Goal: Task Accomplishment & Management: Complete application form

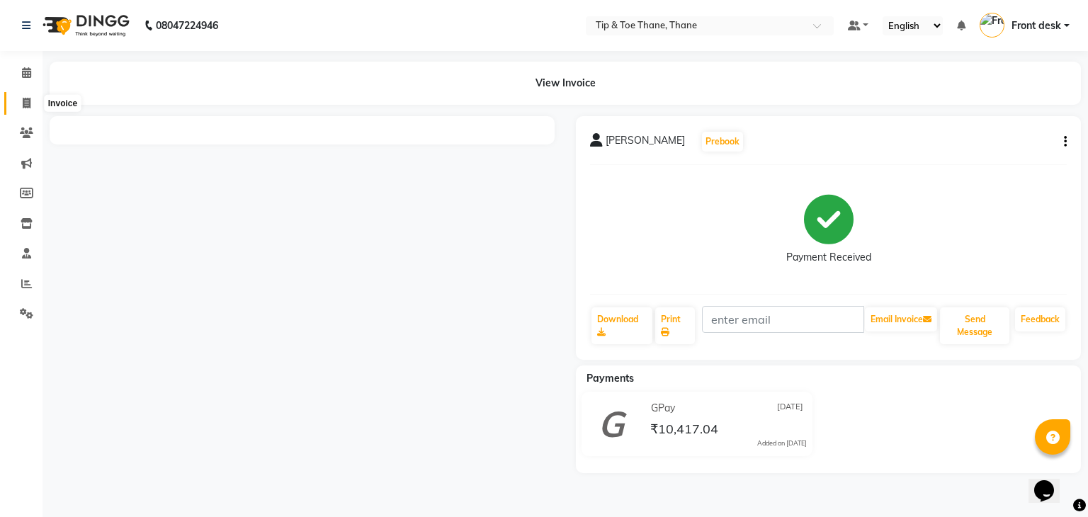
click at [23, 103] on icon at bounding box center [27, 103] width 8 height 11
select select "5603"
select select "service"
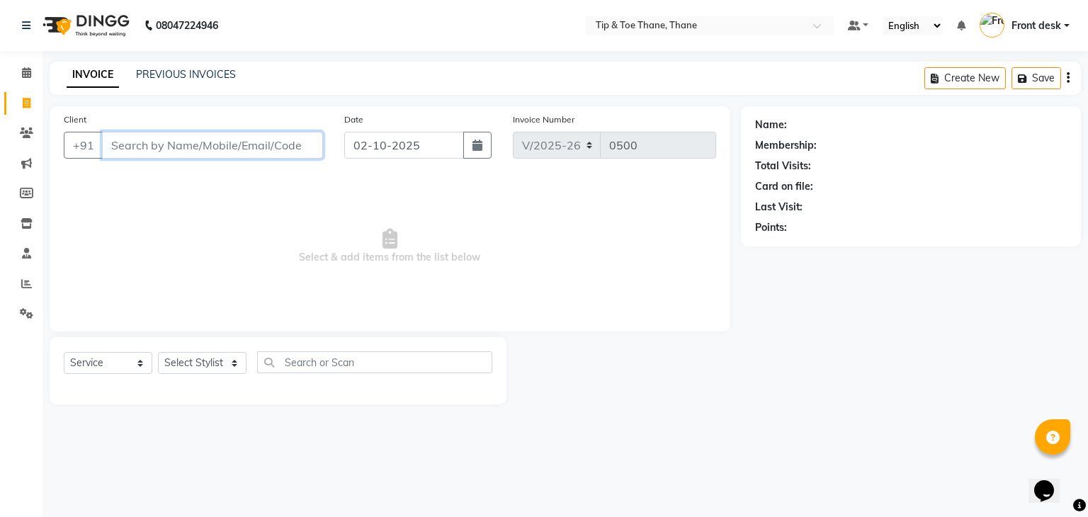
click at [253, 157] on input "Client" at bounding box center [212, 145] width 221 height 27
paste input "91371 45493"
click at [142, 148] on input "91371 45493" at bounding box center [176, 145] width 149 height 27
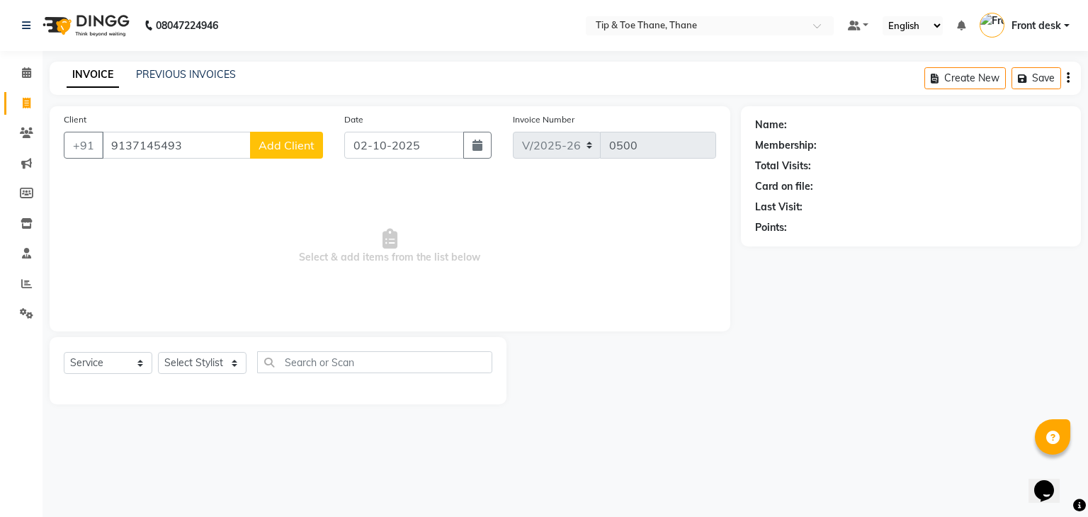
drag, startPoint x: 183, startPoint y: 125, endPoint x: 198, endPoint y: 167, distance: 44.4
click at [183, 125] on div "Client [PHONE_NUMBER] Add Client" at bounding box center [193, 141] width 281 height 58
drag, startPoint x: 198, startPoint y: 164, endPoint x: 13, endPoint y: 174, distance: 185.9
click at [0, 174] on app-home "08047224946 Select Location × Tip & Toe Thane, Thane Default Panel My Panel Eng…" at bounding box center [544, 213] width 1088 height 426
click at [164, 174] on div "Client [PHONE_NUMBER] Add Client Date [DATE] Invoice Number V/2025 V/[PHONE_NUM…" at bounding box center [390, 218] width 681 height 225
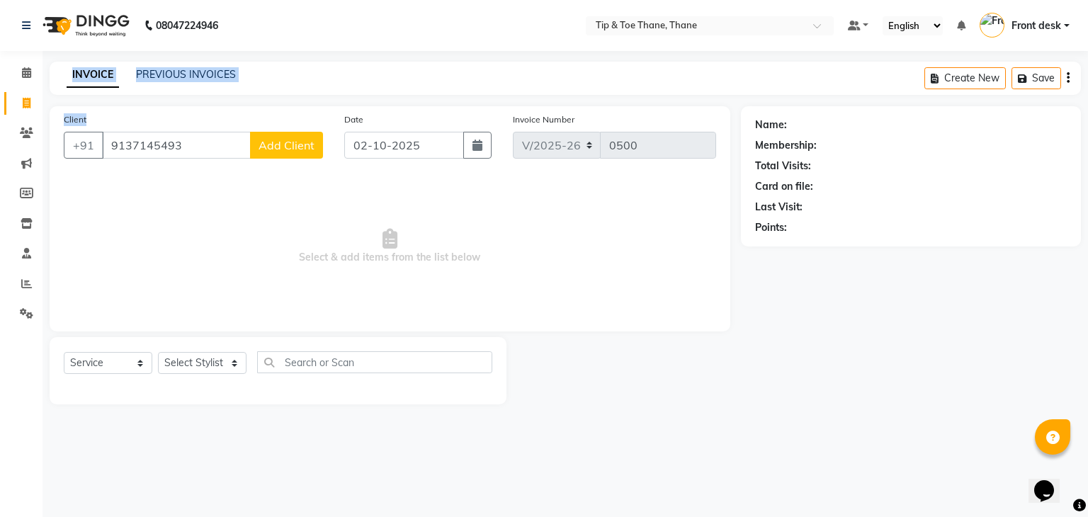
drag, startPoint x: 203, startPoint y: 134, endPoint x: 302, endPoint y: 165, distance: 104.0
click at [0, 106] on app-home "08047224946 Select Location × Tip & Toe Thane, Thane Default Panel My Panel Eng…" at bounding box center [544, 213] width 1088 height 426
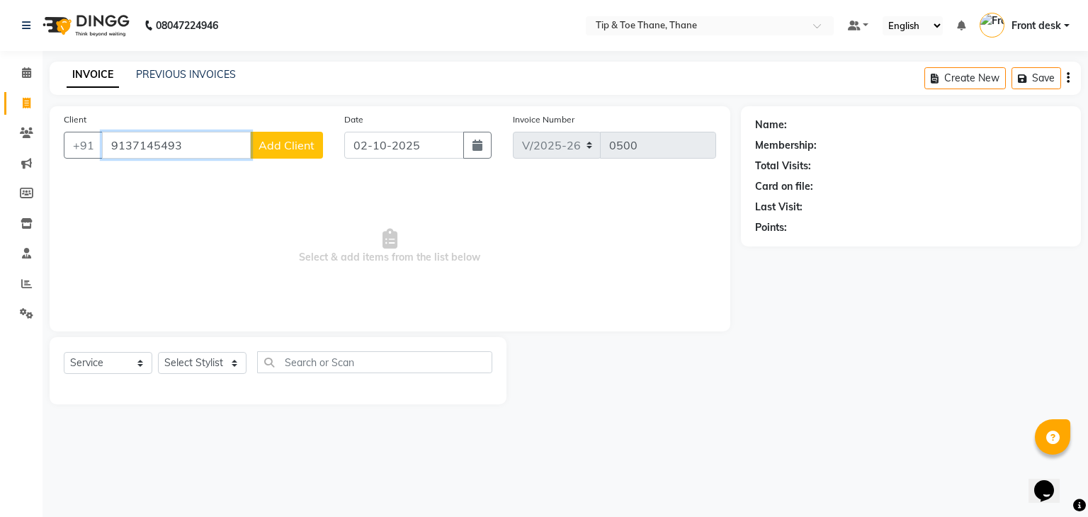
click at [173, 147] on input "9137145493" at bounding box center [176, 145] width 149 height 27
drag, startPoint x: 210, startPoint y: 148, endPoint x: 1, endPoint y: 126, distance: 210.2
click at [0, 129] on app-home "08047224946 Select Location × Tip & Toe Thane, Thane Default Panel My Panel Eng…" at bounding box center [544, 213] width 1088 height 426
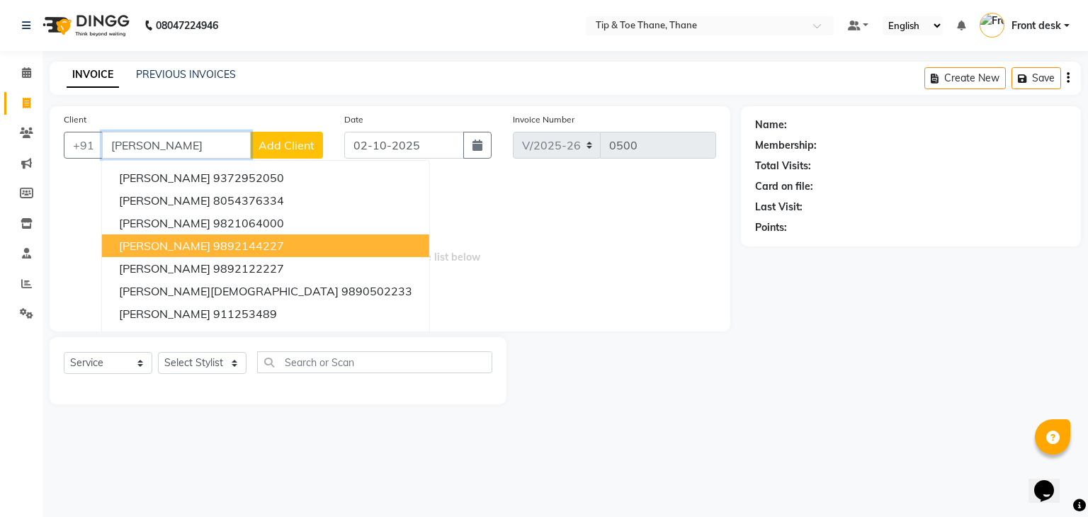
click at [213, 247] on ngb-highlight "9892144227" at bounding box center [248, 246] width 71 height 14
type input "9892144227"
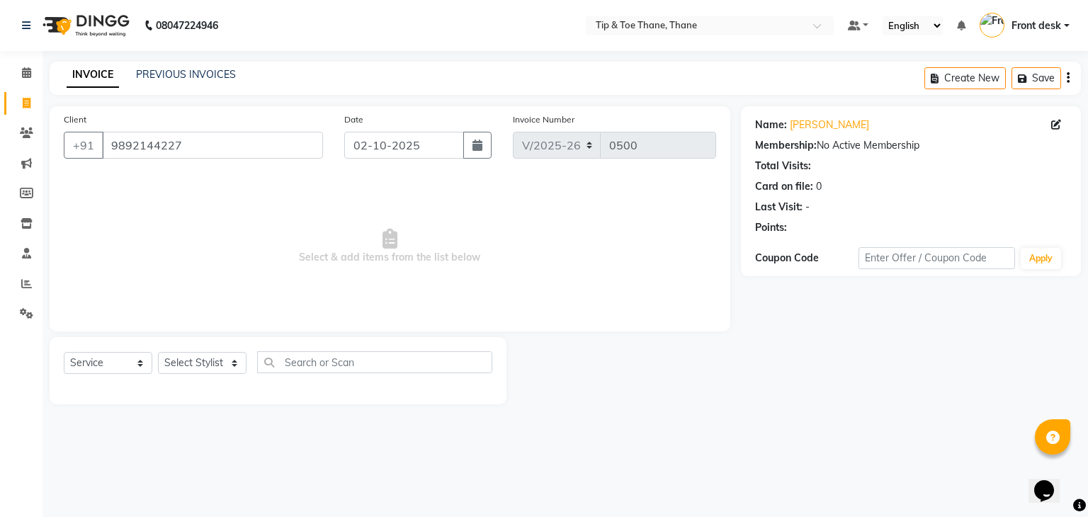
click at [849, 405] on main "INVOICE PREVIOUS INVOICES Create New Save Client [PHONE_NUMBER] Date [DATE] Inv…" at bounding box center [566, 244] width 1046 height 364
drag, startPoint x: 136, startPoint y: 145, endPoint x: 9, endPoint y: 151, distance: 127.7
click at [0, 147] on app-home "08047224946 Select Location × Tip & Toe Thane, Thane Default Panel My Panel Eng…" at bounding box center [544, 213] width 1088 height 426
click at [188, 368] on select "Select Stylist [PERSON_NAME] Front desk General Hemant [PERSON_NAME] Pooja Pooj…" at bounding box center [202, 363] width 89 height 22
select select "50187"
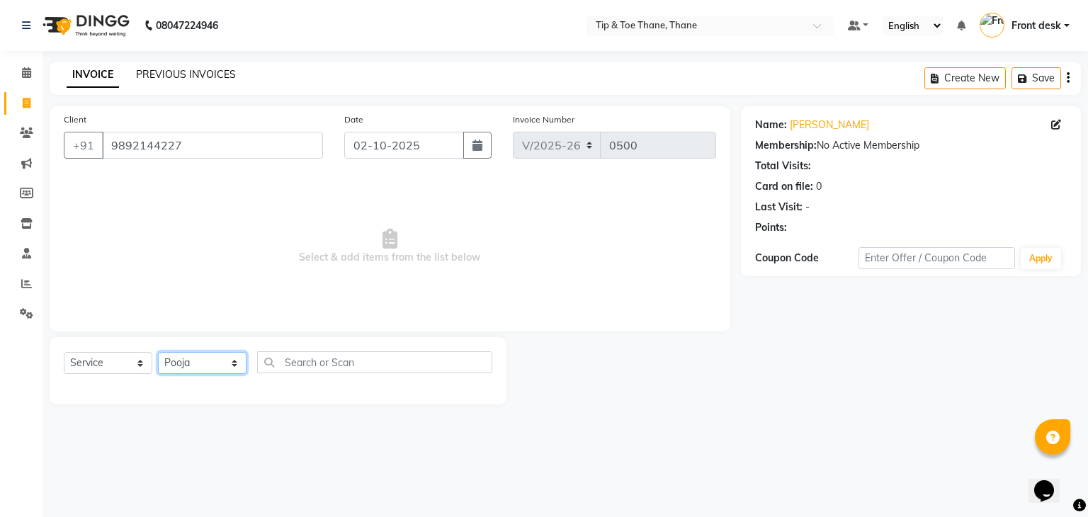
click at [158, 353] on select "Select Stylist [PERSON_NAME] Front desk General Hemant [PERSON_NAME] Pooja Pooj…" at bounding box center [202, 363] width 89 height 22
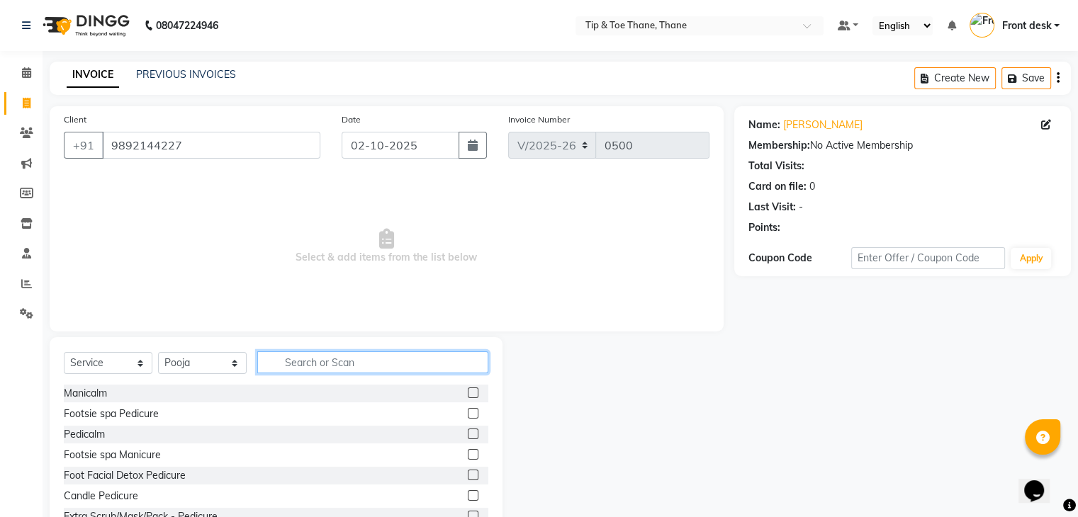
click at [347, 371] on input "text" at bounding box center [372, 362] width 231 height 22
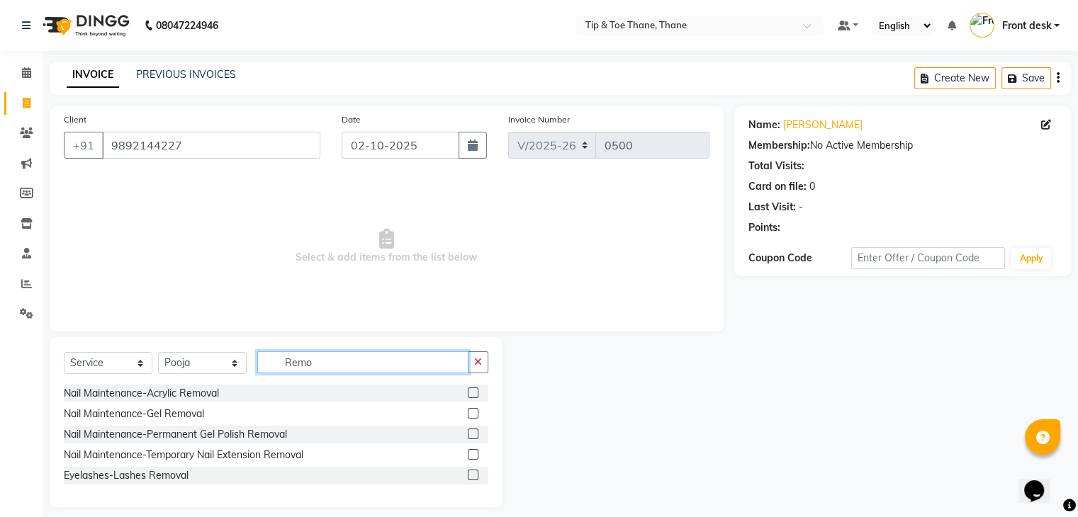
type input "Remo"
drag, startPoint x: 473, startPoint y: 399, endPoint x: 477, endPoint y: 375, distance: 24.5
click at [473, 398] on div at bounding box center [472, 395] width 9 height 15
drag, startPoint x: 473, startPoint y: 393, endPoint x: 460, endPoint y: 287, distance: 106.4
click at [473, 393] on label at bounding box center [473, 393] width 11 height 11
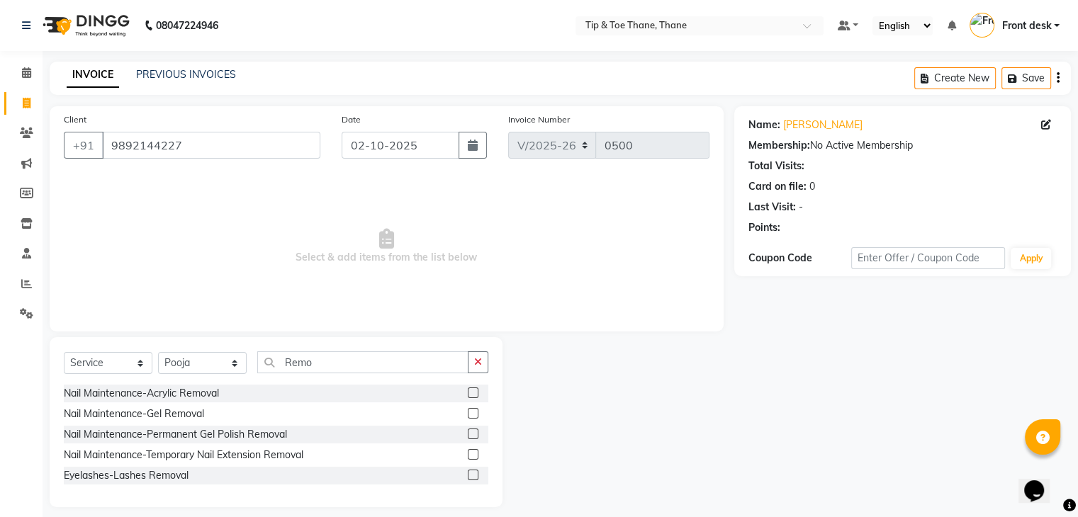
click at [473, 393] on input "checkbox" at bounding box center [472, 393] width 9 height 9
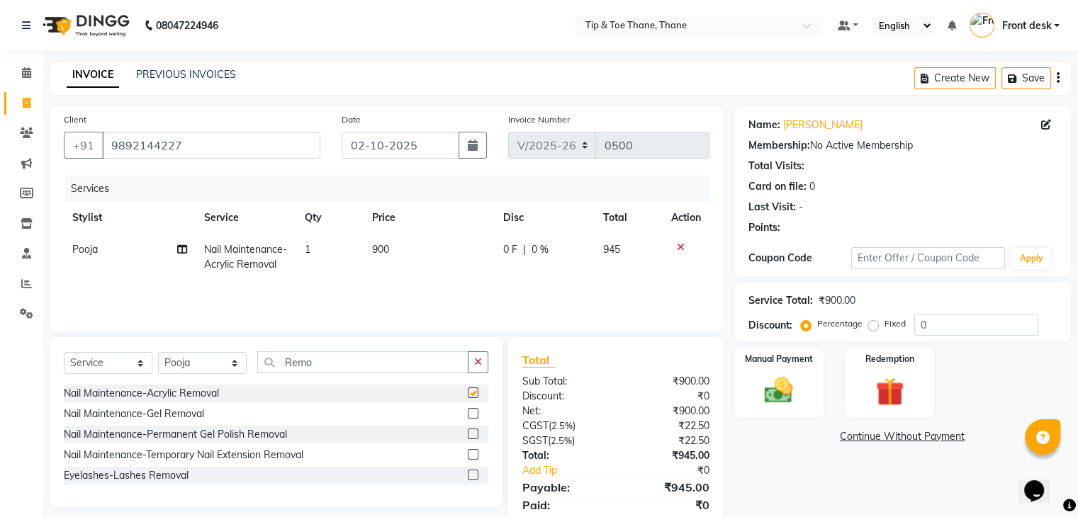
checkbox input "false"
click at [375, 251] on span "900" at bounding box center [380, 249] width 17 height 13
select select "50187"
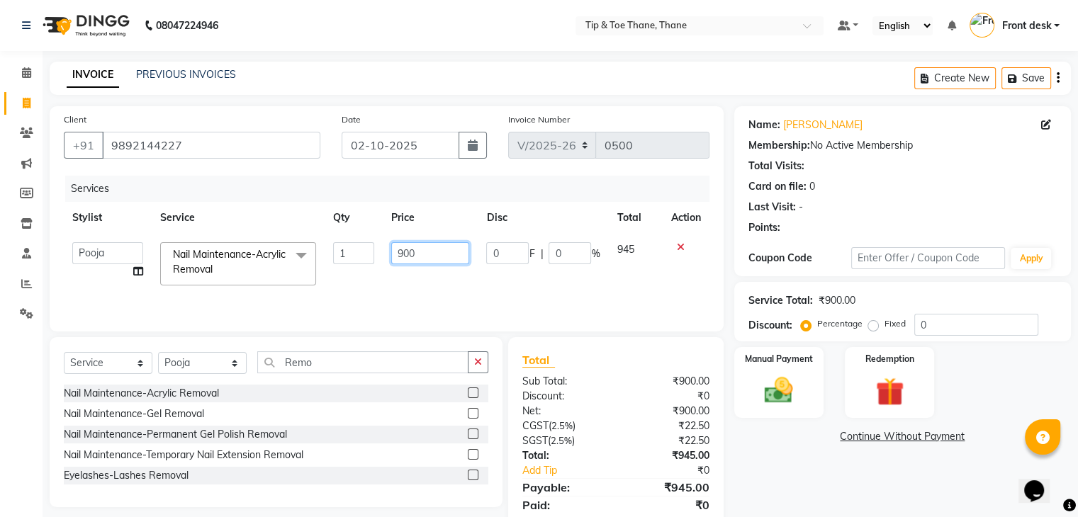
drag, startPoint x: 425, startPoint y: 253, endPoint x: 284, endPoint y: 227, distance: 143.4
click at [284, 227] on table "Stylist Service Qty Price Disc Total Action [PERSON_NAME] Front desk General He…" at bounding box center [387, 248] width 646 height 92
type input "400"
click at [452, 281] on div "Services Stylist Service Qty Price Disc Total Action [PERSON_NAME] Front desk G…" at bounding box center [387, 247] width 646 height 142
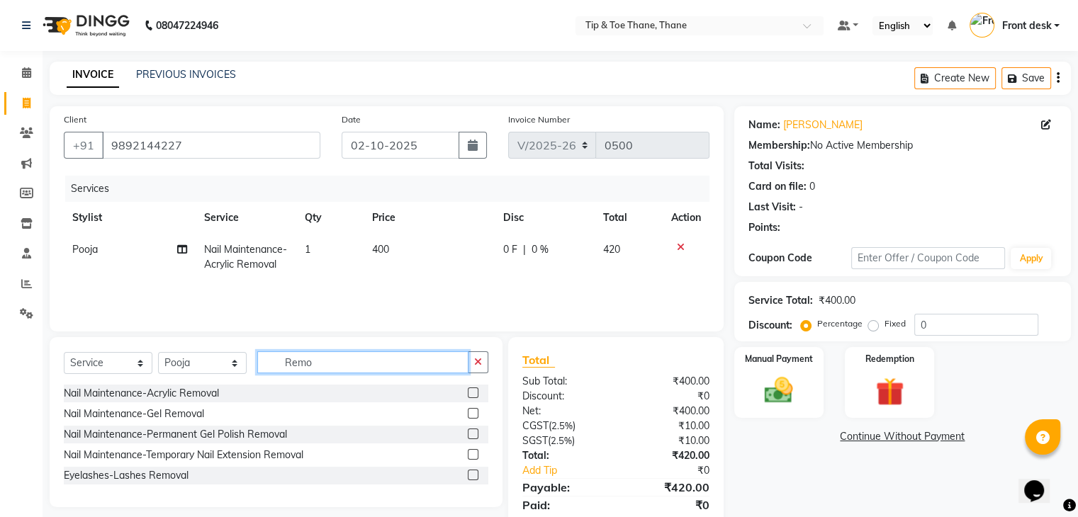
drag, startPoint x: 338, startPoint y: 355, endPoint x: 128, endPoint y: 346, distance: 210.7
click at [128, 346] on div "Select Service Product Membership Package Voucher Prepaid Gift Card Select Styl…" at bounding box center [276, 422] width 453 height 170
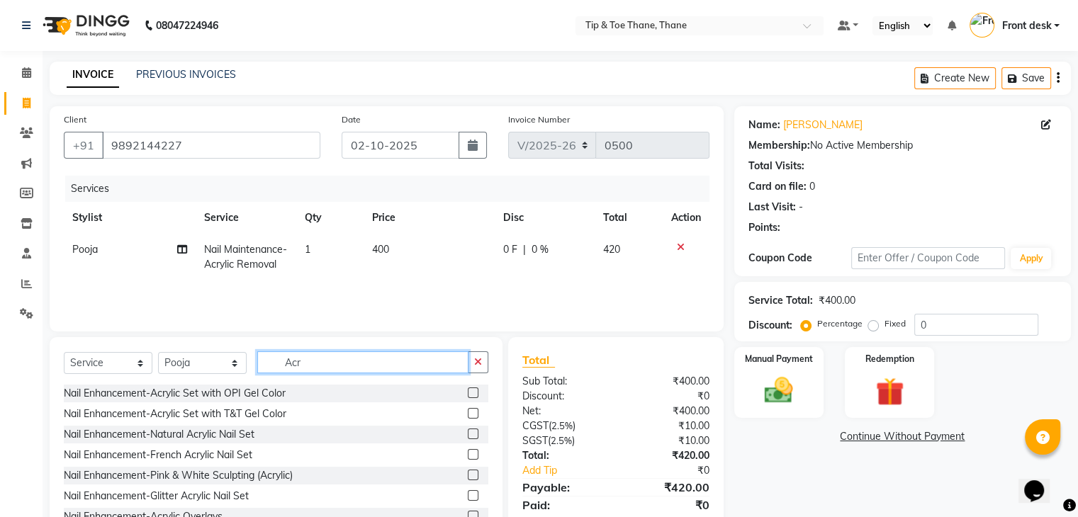
type input "Acr"
click at [468, 412] on label at bounding box center [473, 413] width 11 height 11
click at [468, 412] on input "checkbox" at bounding box center [472, 414] width 9 height 9
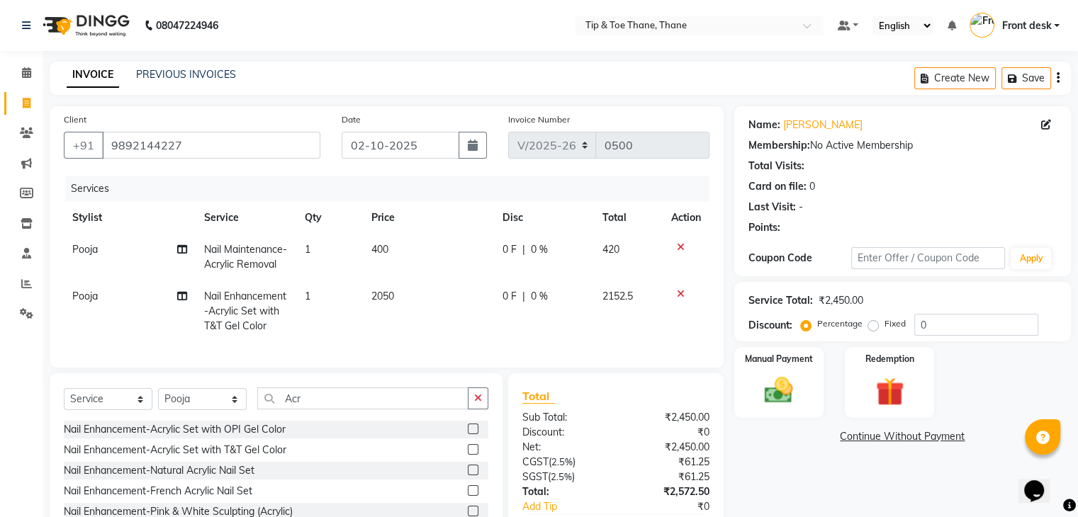
checkbox input "false"
drag, startPoint x: 391, startPoint y: 292, endPoint x: 403, endPoint y: 297, distance: 13.0
click at [403, 297] on td "2050" at bounding box center [428, 312] width 131 height 62
select select "50187"
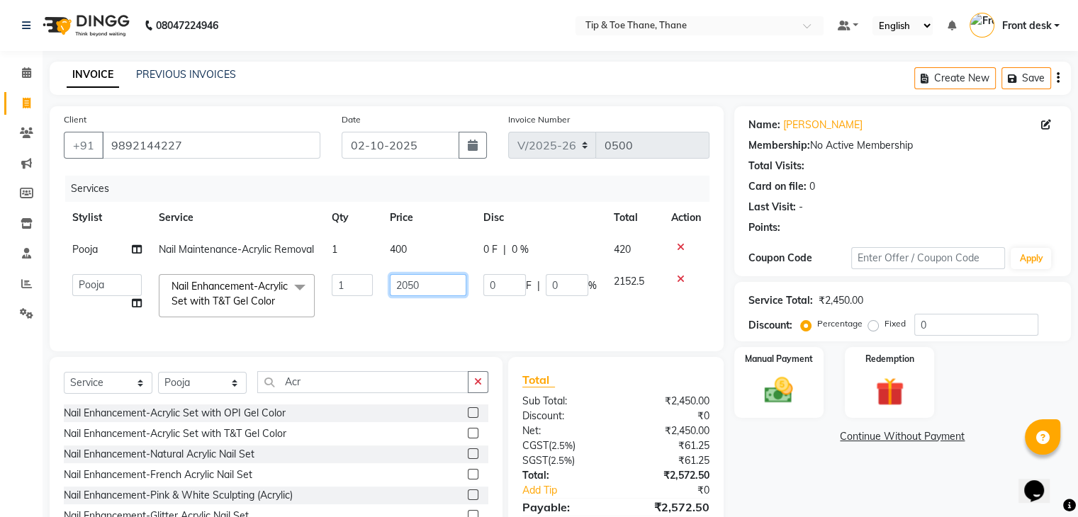
drag, startPoint x: 442, startPoint y: 297, endPoint x: 101, endPoint y: 285, distance: 341.0
click at [94, 286] on tr "[PERSON_NAME] Front desk General Hemant [PERSON_NAME] Pooja Pooja micro Priya R…" at bounding box center [387, 296] width 646 height 60
type input "180"
type input "1800"
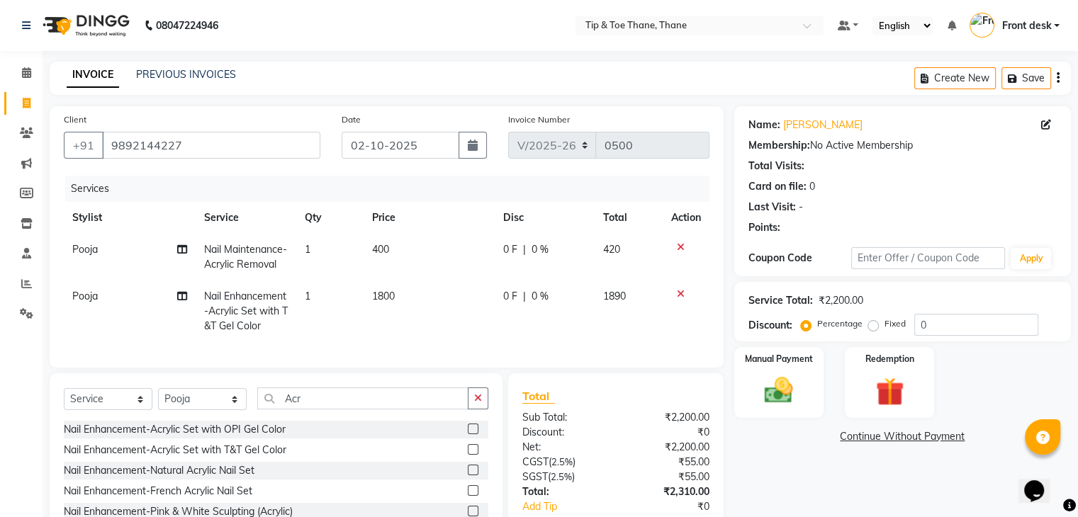
click at [458, 349] on div "Services Stylist Service Qty Price Disc Total Action Pooja Nail Maintenance-Acr…" at bounding box center [387, 265] width 646 height 178
drag, startPoint x: 334, startPoint y: 410, endPoint x: 167, endPoint y: 406, distance: 167.3
click at [168, 406] on div "Select Service Product Membership Package Voucher Prepaid Gift Card Select Styl…" at bounding box center [276, 404] width 424 height 33
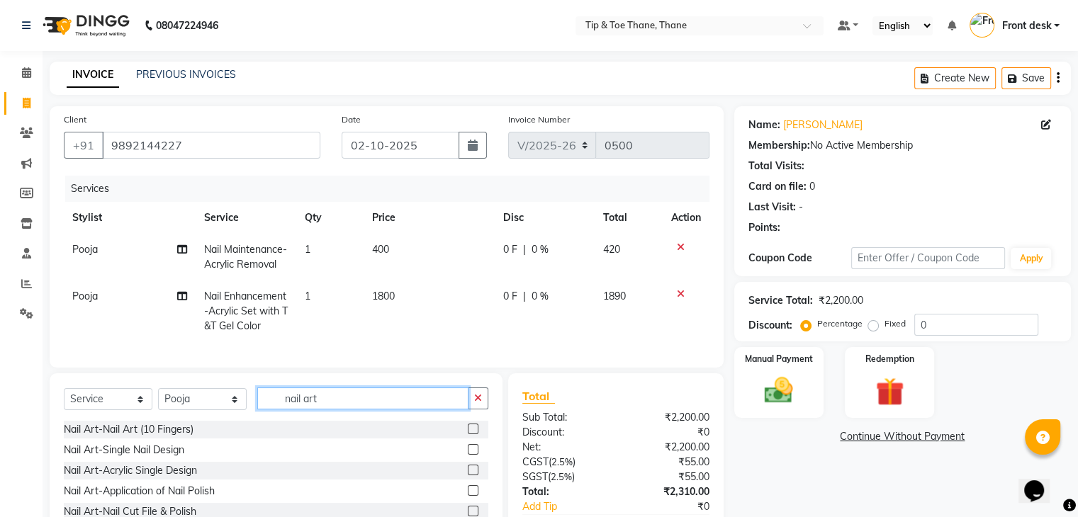
type input "nail art"
click at [468, 434] on div at bounding box center [478, 430] width 21 height 18
click at [468, 434] on label at bounding box center [473, 429] width 11 height 11
click at [468, 434] on input "checkbox" at bounding box center [472, 429] width 9 height 9
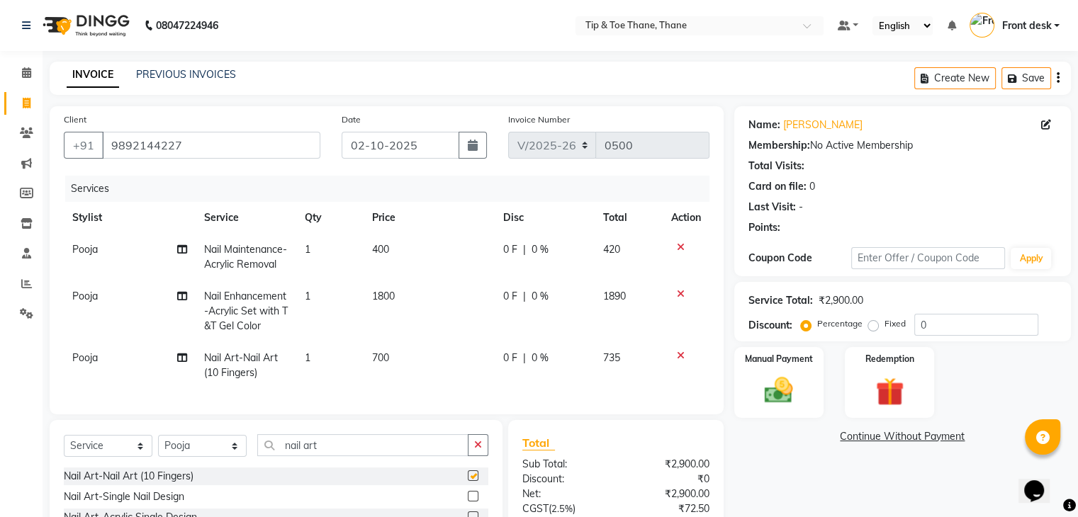
checkbox input "false"
click at [405, 352] on td "700" at bounding box center [429, 365] width 131 height 47
select select "50187"
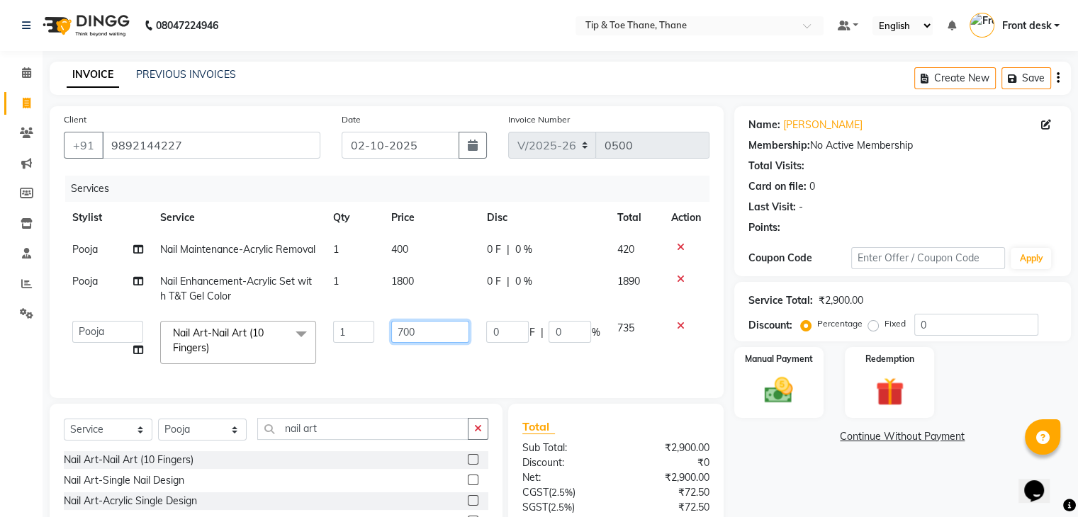
drag, startPoint x: 424, startPoint y: 352, endPoint x: 300, endPoint y: 351, distance: 124.0
click at [300, 351] on tr "[PERSON_NAME] Front desk General Hemant [PERSON_NAME] Pooja Pooja micro Priya R…" at bounding box center [387, 342] width 646 height 60
type input "800"
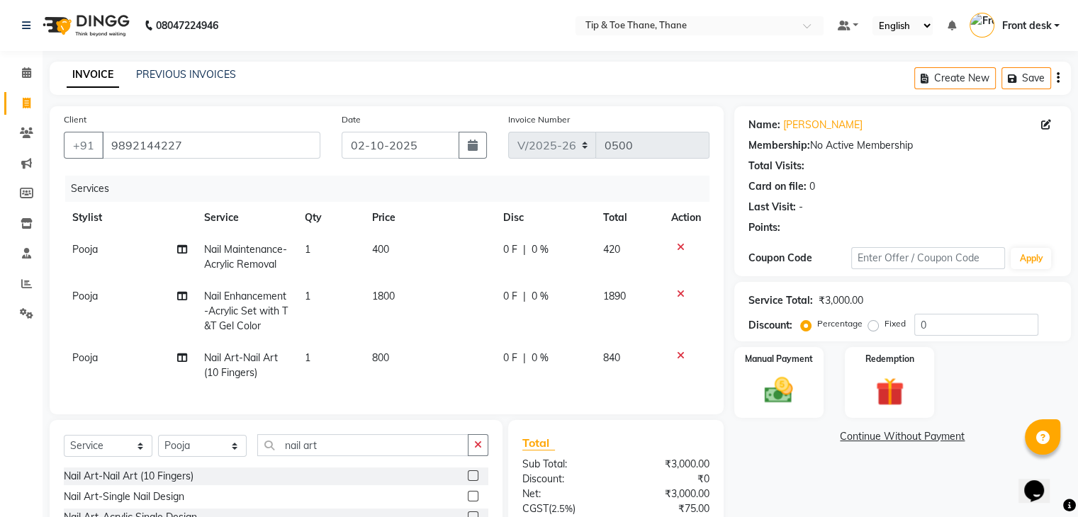
click at [519, 390] on div "Services Stylist Service Qty Price Disc Total Action Pooja Nail Maintenance-Acr…" at bounding box center [387, 288] width 646 height 225
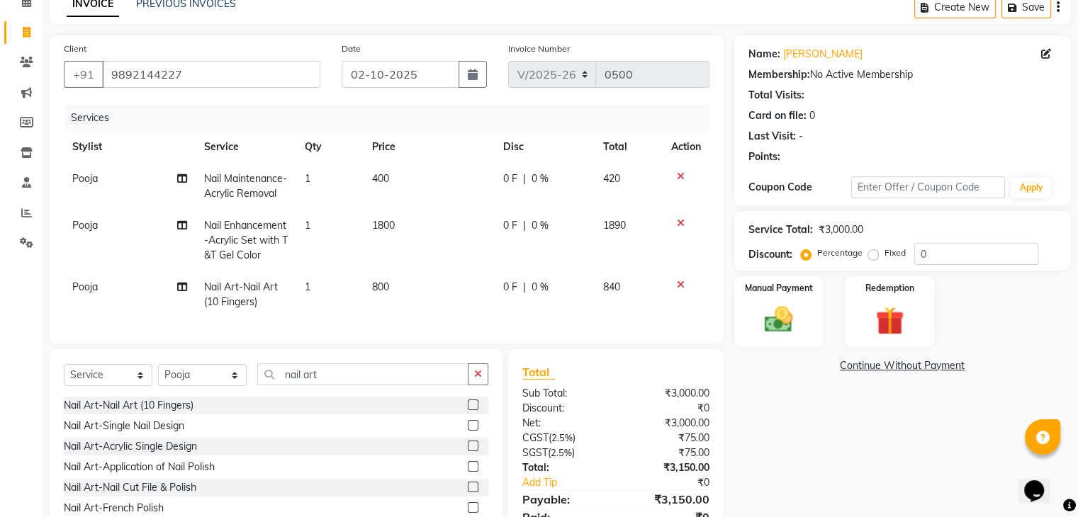
scroll to position [145, 0]
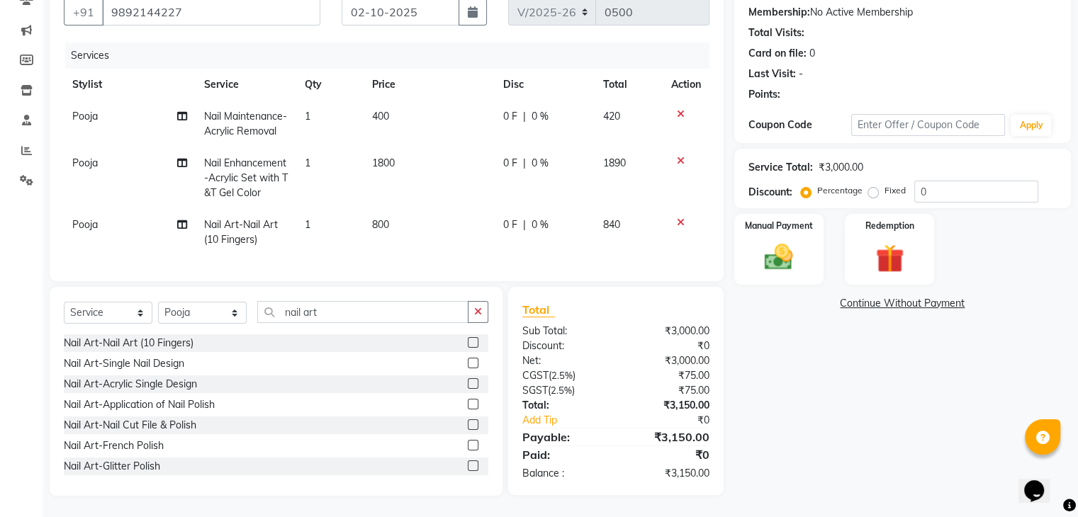
click at [384, 209] on td "800" at bounding box center [429, 232] width 131 height 47
select select "50187"
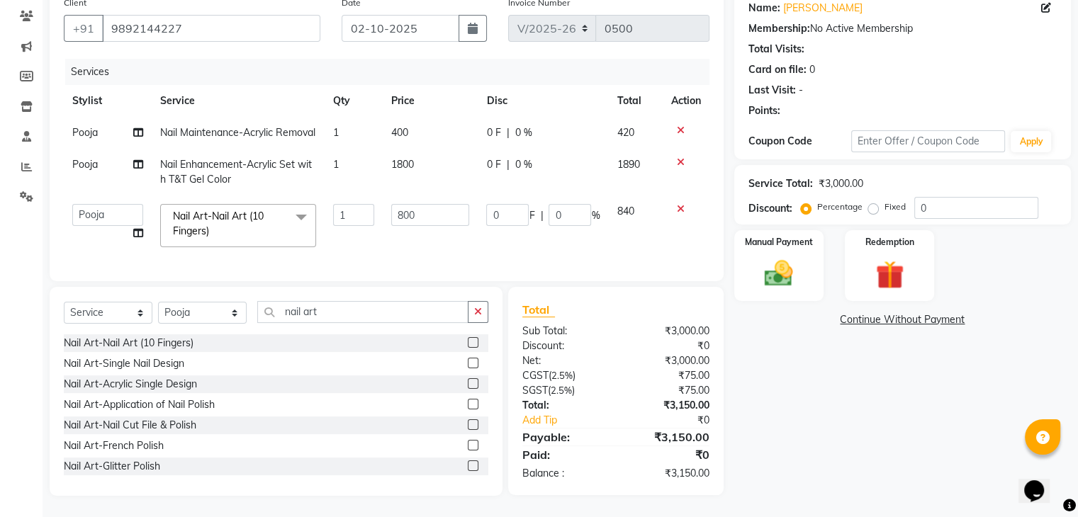
scroll to position [142, 0]
drag, startPoint x: 410, startPoint y: 207, endPoint x: 297, endPoint y: 207, distance: 113.4
click at [297, 207] on tr "[PERSON_NAME] Front desk General Hemant [PERSON_NAME] Pooja Pooja micro Priya R…" at bounding box center [387, 226] width 646 height 60
type input "100"
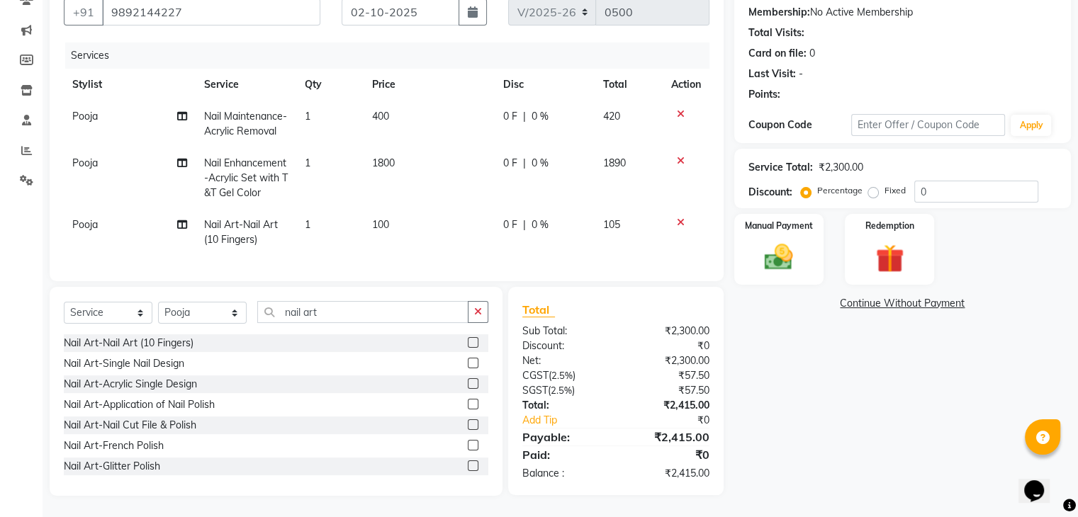
click at [456, 219] on td "100" at bounding box center [429, 232] width 131 height 47
select select "50187"
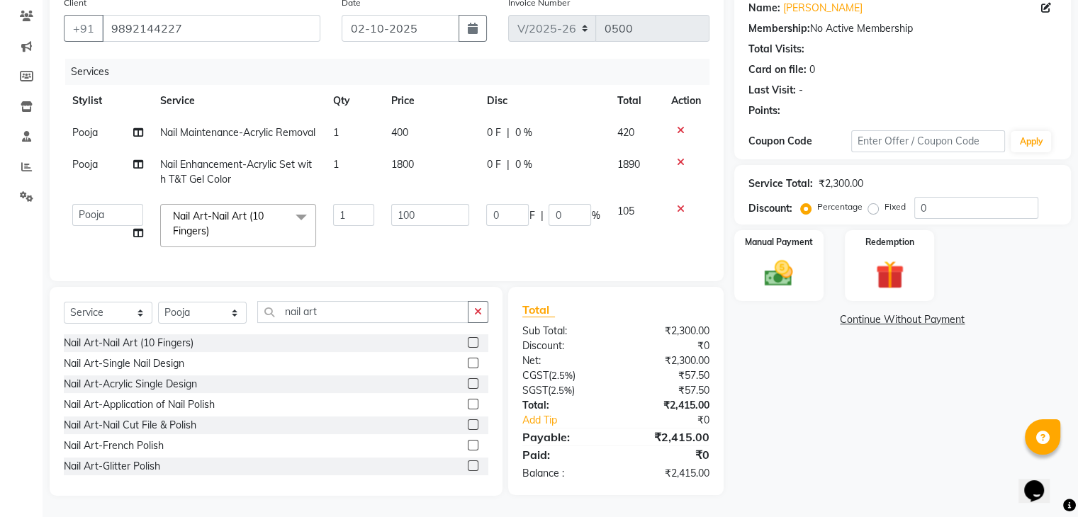
click at [785, 432] on div "Name: [PERSON_NAME] Membership: No Active Membership Total Visits: Card on file…" at bounding box center [907, 242] width 347 height 507
click at [809, 349] on div "Name: [PERSON_NAME] Membership: No Active Membership Total Visits: Card on file…" at bounding box center [907, 242] width 347 height 507
drag, startPoint x: 435, startPoint y: 203, endPoint x: 207, endPoint y: 170, distance: 230.5
click at [207, 170] on tbody "Pooja Nail Maintenance-Acrylic Removal 1 400 0 F | 0 % 420 Pooja Nail Enhanceme…" at bounding box center [387, 186] width 646 height 139
type input "0"
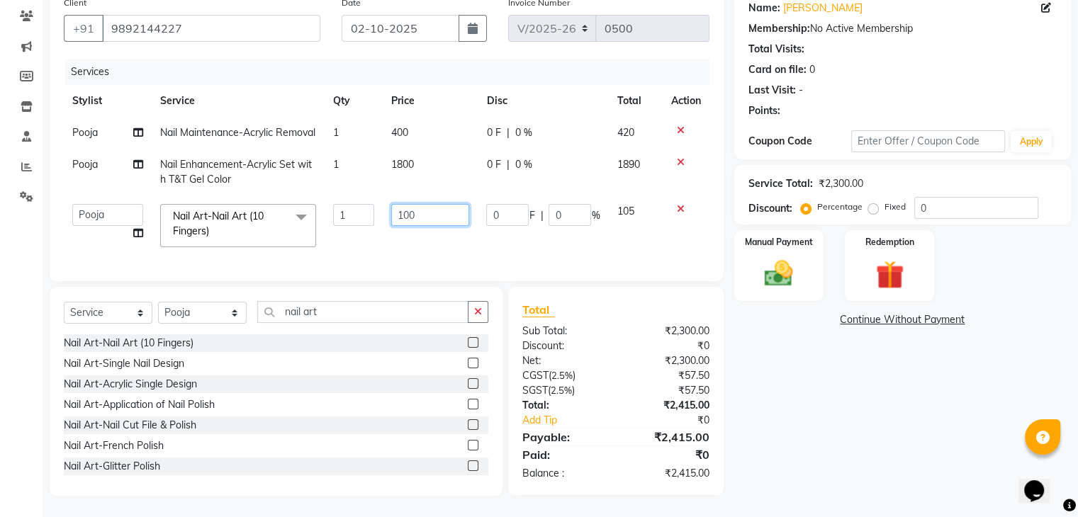
type input "1000"
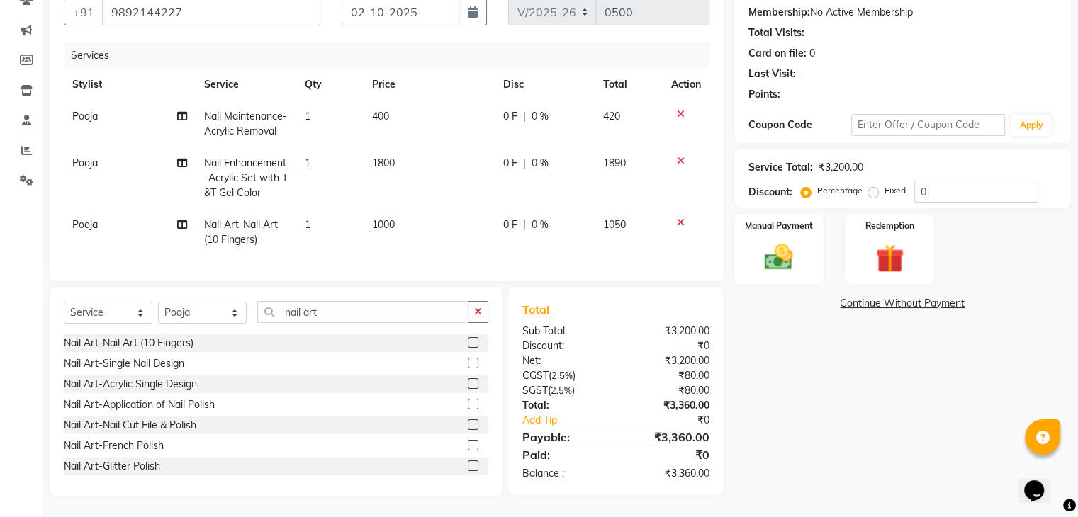
click at [941, 378] on div "Name: [PERSON_NAME] Membership: No Active Membership Total Visits: Card on file…" at bounding box center [907, 234] width 347 height 523
click at [397, 219] on td "1000" at bounding box center [429, 232] width 131 height 47
select select "50187"
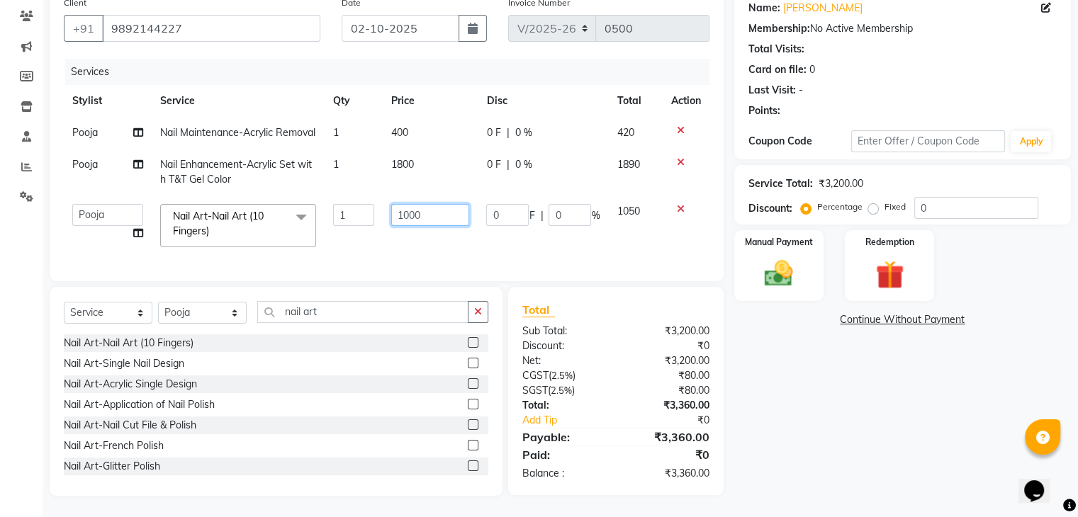
click at [408, 204] on input "1000" at bounding box center [430, 215] width 78 height 22
type input "1200"
click at [874, 388] on div "Name: [PERSON_NAME] Membership: No Active Membership Total Visits: Card on file…" at bounding box center [907, 242] width 347 height 507
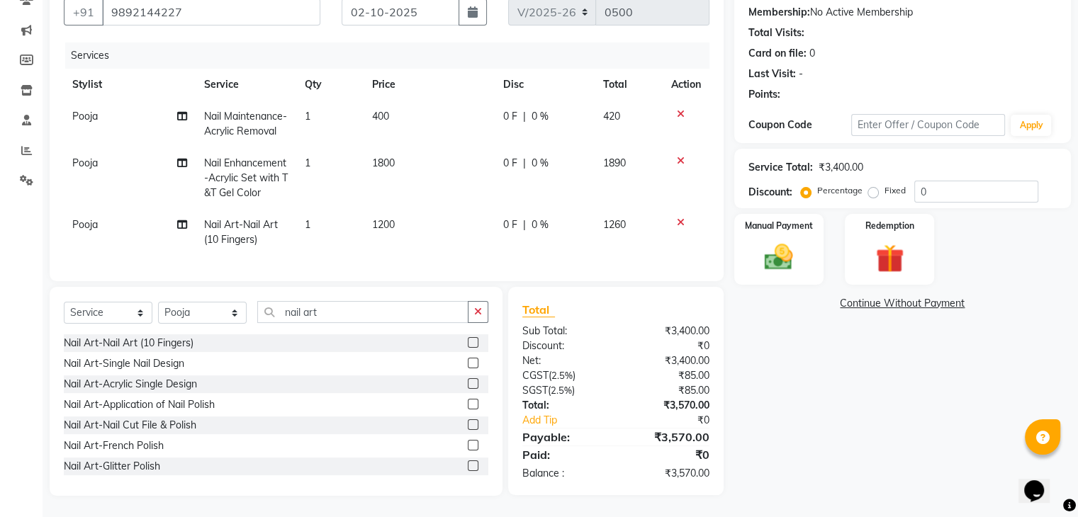
click at [388, 218] on span "1200" at bounding box center [383, 224] width 23 height 13
select select "50187"
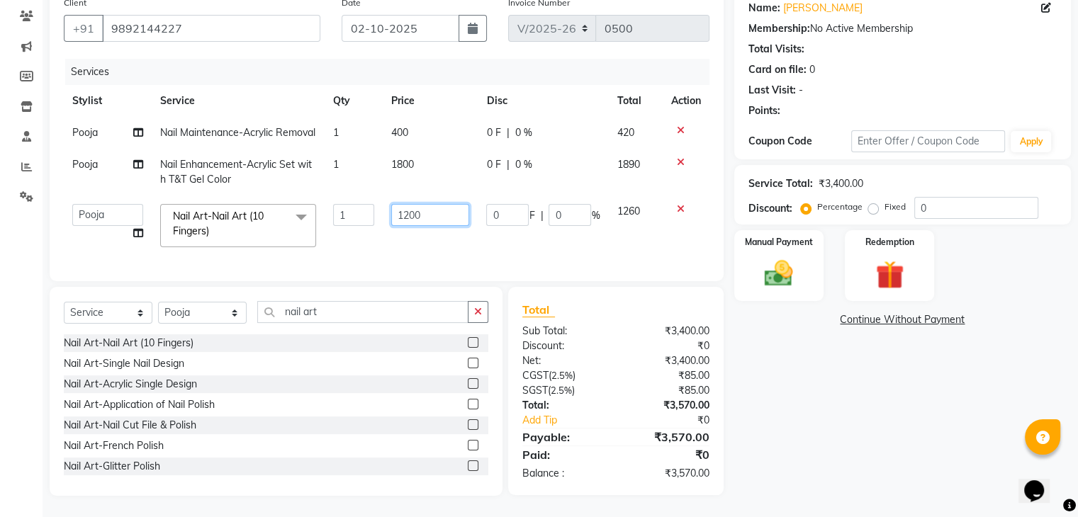
click at [407, 204] on input "1200" at bounding box center [430, 215] width 78 height 22
type input "1500"
click at [858, 395] on div "Name: [PERSON_NAME] Membership: No Active Membership Total Visits: Card on file…" at bounding box center [907, 242] width 347 height 507
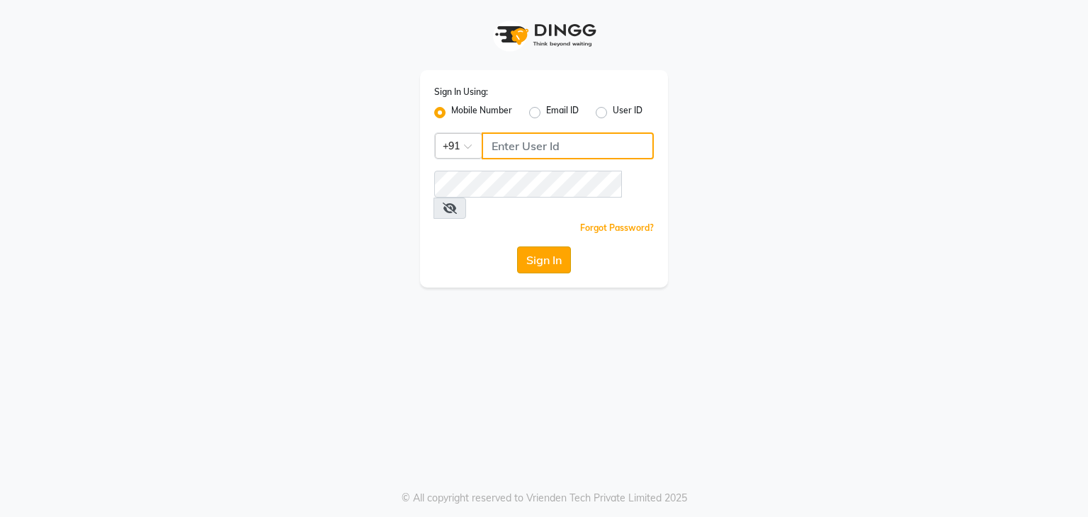
type input "9167772105"
click at [530, 247] on button "Sign In" at bounding box center [544, 260] width 54 height 27
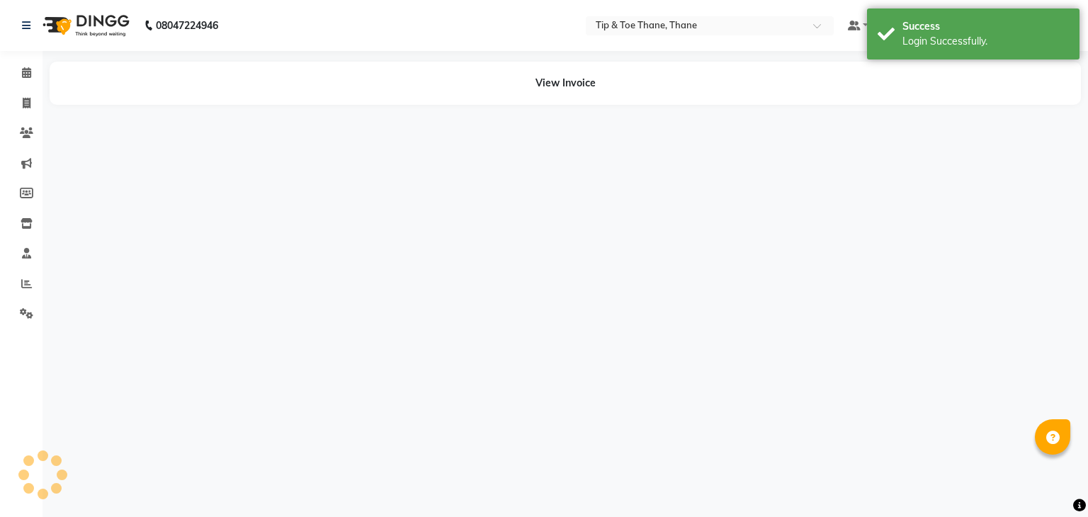
select select "en"
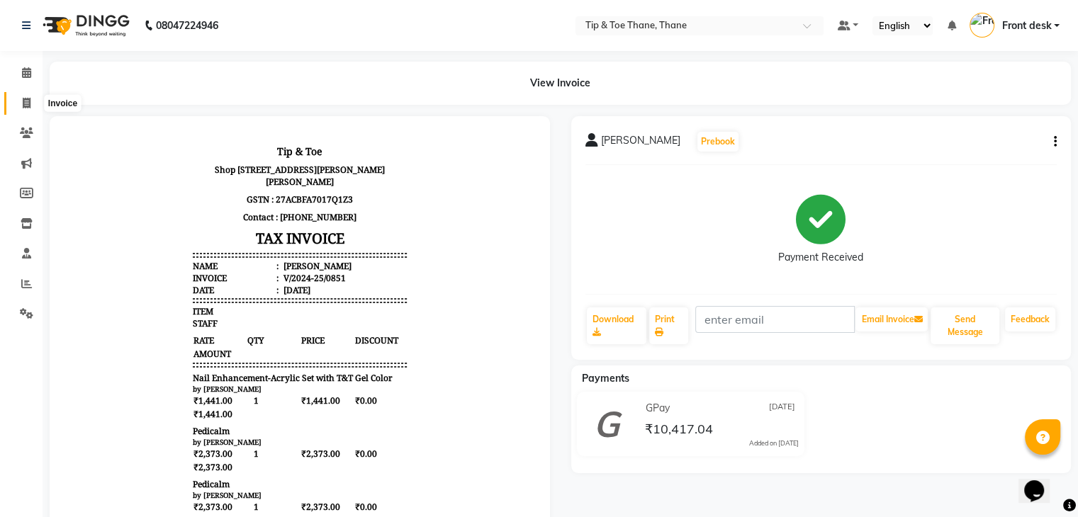
click at [29, 96] on span at bounding box center [26, 104] width 25 height 16
select select "service"
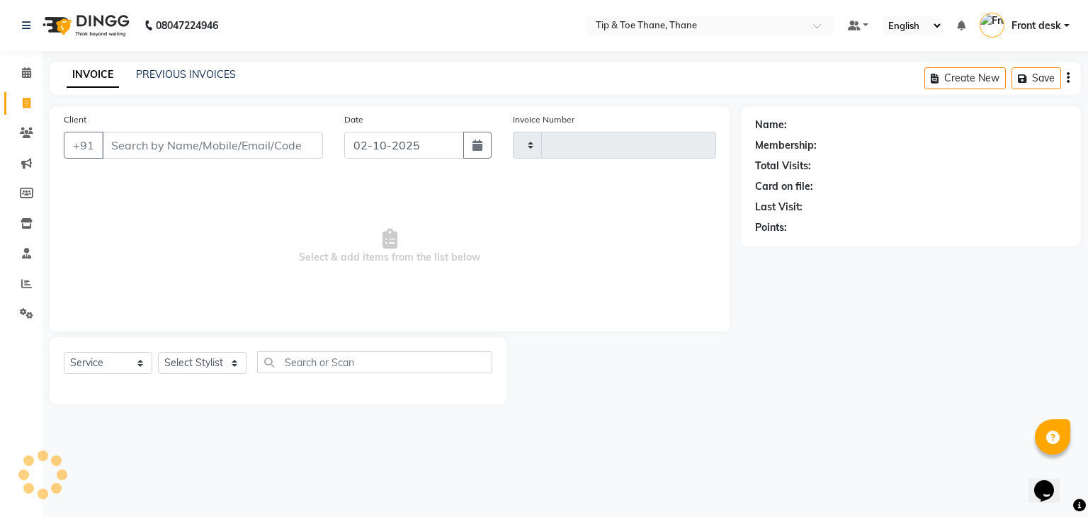
type input "0500"
select select "5603"
click at [193, 66] on div "INVOICE PREVIOUS INVOICES Create New Save" at bounding box center [566, 78] width 1032 height 33
click at [188, 77] on link "PREVIOUS INVOICES" at bounding box center [186, 74] width 100 height 13
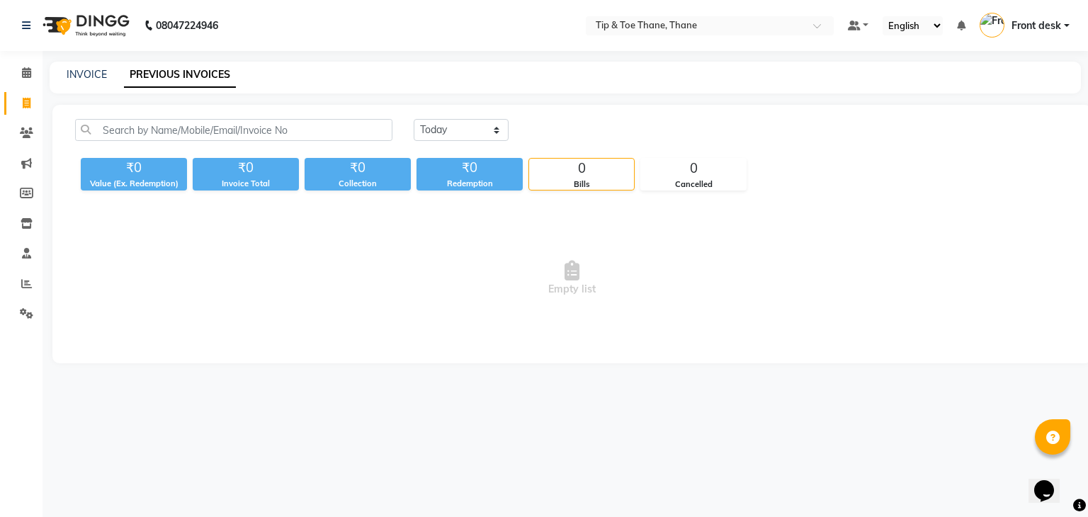
drag, startPoint x: 119, startPoint y: 73, endPoint x: 64, endPoint y: 78, distance: 55.5
click at [118, 73] on div "INVOICE PREVIOUS INVOICES" at bounding box center [557, 74] width 1015 height 15
click at [64, 78] on div "INVOICE PREVIOUS INVOICES" at bounding box center [557, 74] width 1015 height 15
click at [89, 79] on link "INVOICE" at bounding box center [87, 74] width 40 height 13
select select "5603"
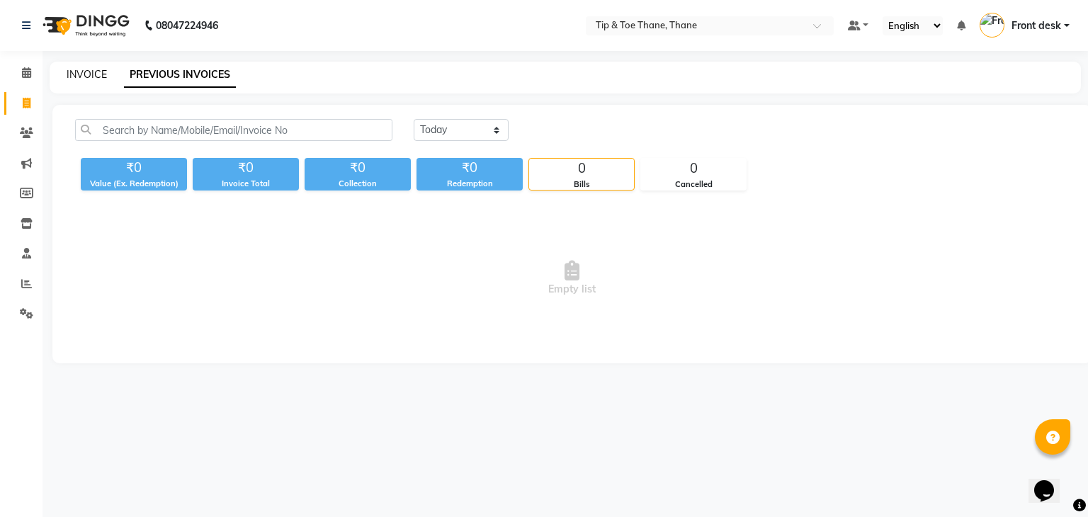
select select "service"
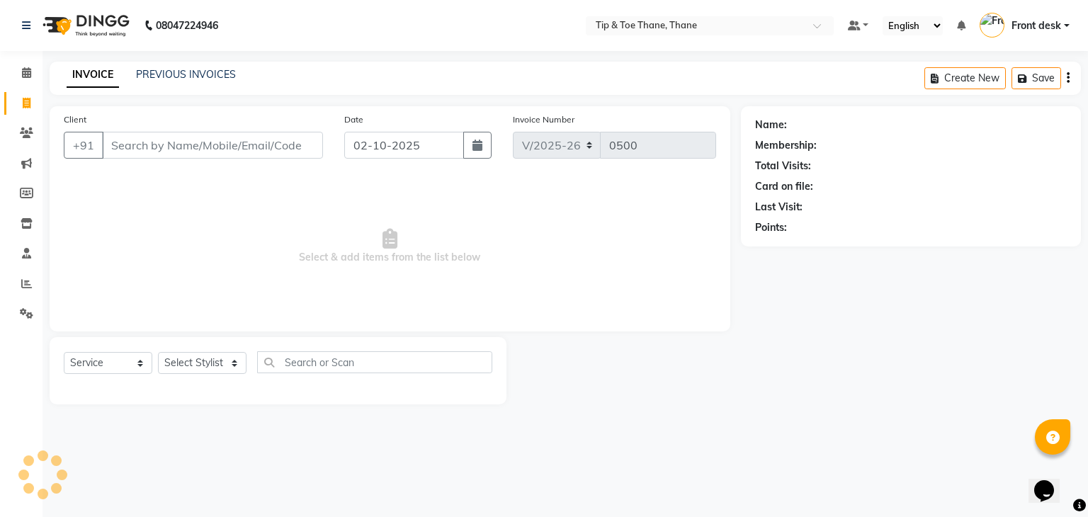
drag, startPoint x: 171, startPoint y: 140, endPoint x: 724, endPoint y: 511, distance: 666.4
click at [171, 140] on input "Client" at bounding box center [212, 145] width 221 height 27
paste input "9892144227"
type input "9892144227"
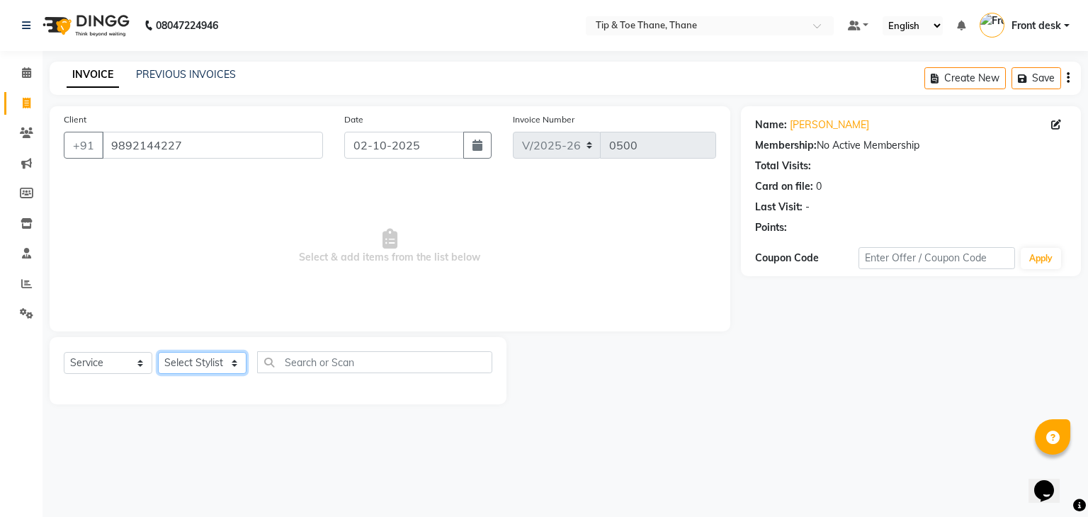
click at [221, 358] on select "Select Stylist [PERSON_NAME] Front desk General Hemant [PERSON_NAME] Pooja Pooj…" at bounding box center [202, 363] width 89 height 22
select select "50187"
click at [158, 353] on select "Select Stylist [PERSON_NAME] Front desk General Hemant [PERSON_NAME] Pooja Pooj…" at bounding box center [202, 363] width 89 height 22
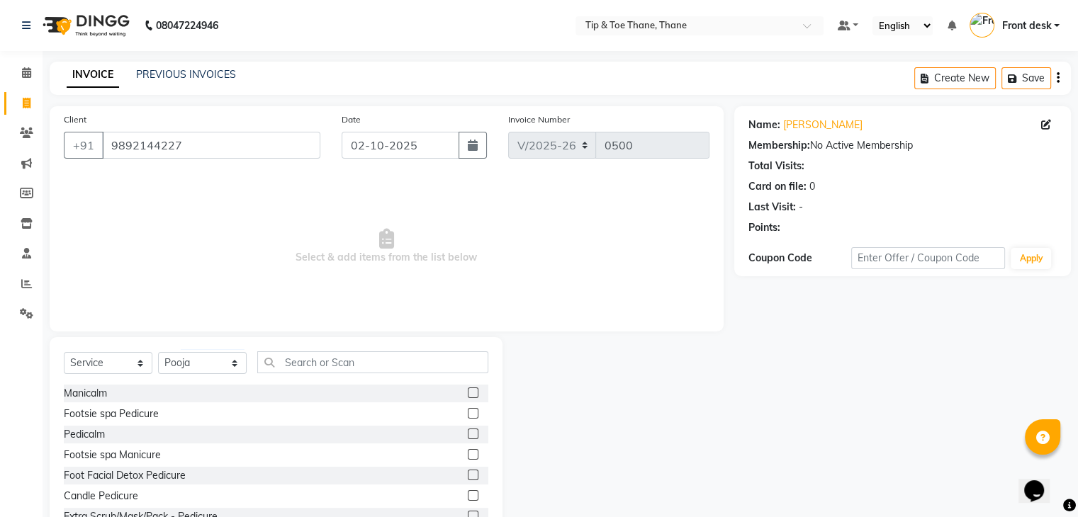
click at [348, 375] on div "Select Service Product Membership Package Voucher Prepaid Gift Card Select Styl…" at bounding box center [276, 367] width 424 height 33
click at [346, 364] on input "text" at bounding box center [372, 362] width 231 height 22
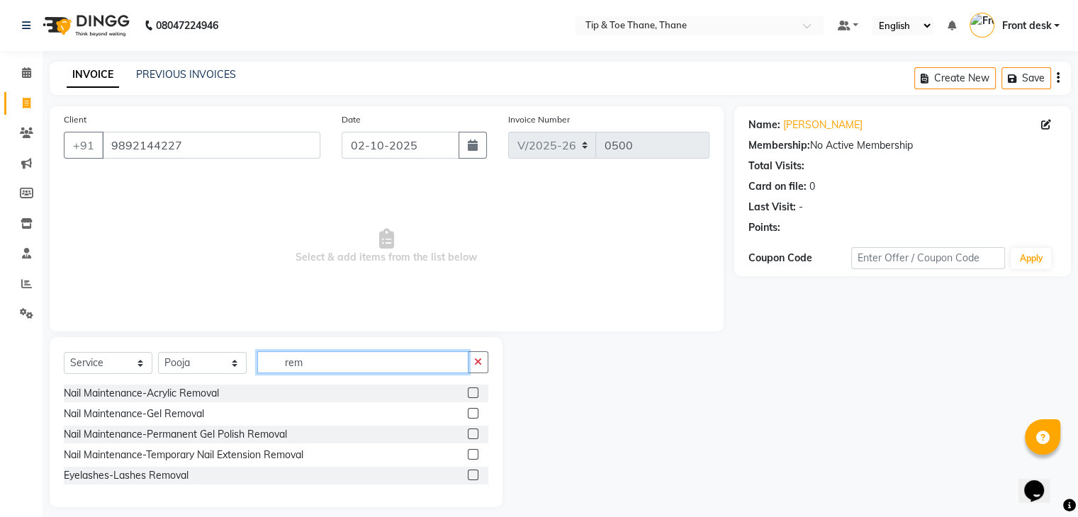
type input "rem"
click at [471, 393] on label at bounding box center [473, 393] width 11 height 11
click at [471, 393] on input "checkbox" at bounding box center [472, 393] width 9 height 9
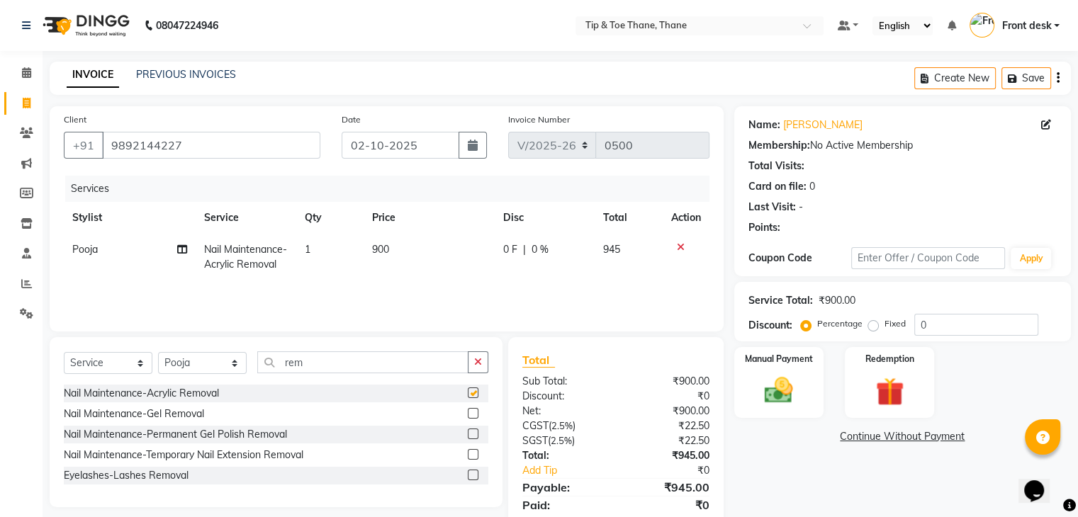
checkbox input "false"
click at [403, 249] on td "900" at bounding box center [429, 257] width 131 height 47
select select "50187"
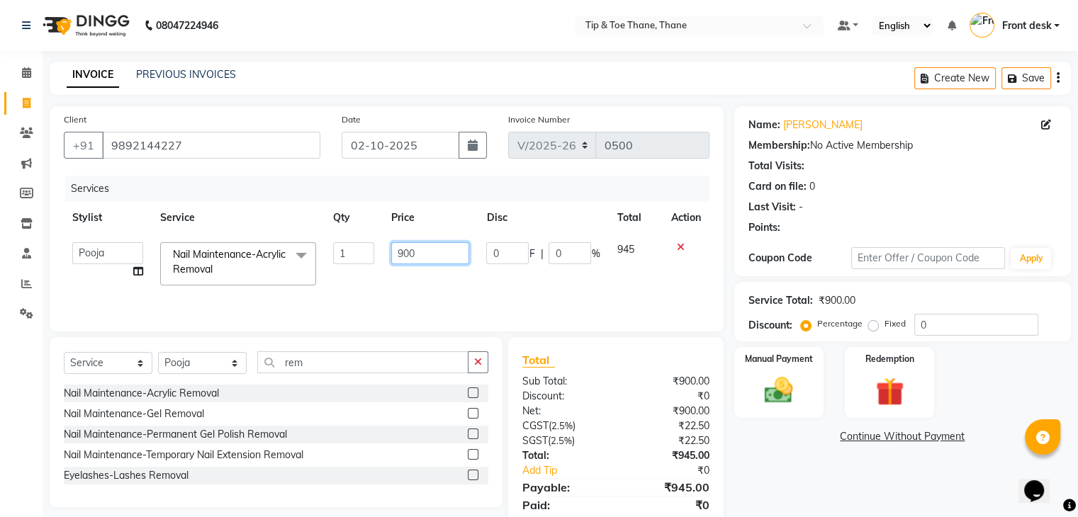
drag, startPoint x: 434, startPoint y: 259, endPoint x: 349, endPoint y: 249, distance: 86.4
click at [349, 249] on tr "Dhanashree Front desk General Hemant Munna Noor Pooja Pooja micro Priya Rakesh …" at bounding box center [387, 264] width 646 height 60
type input "400"
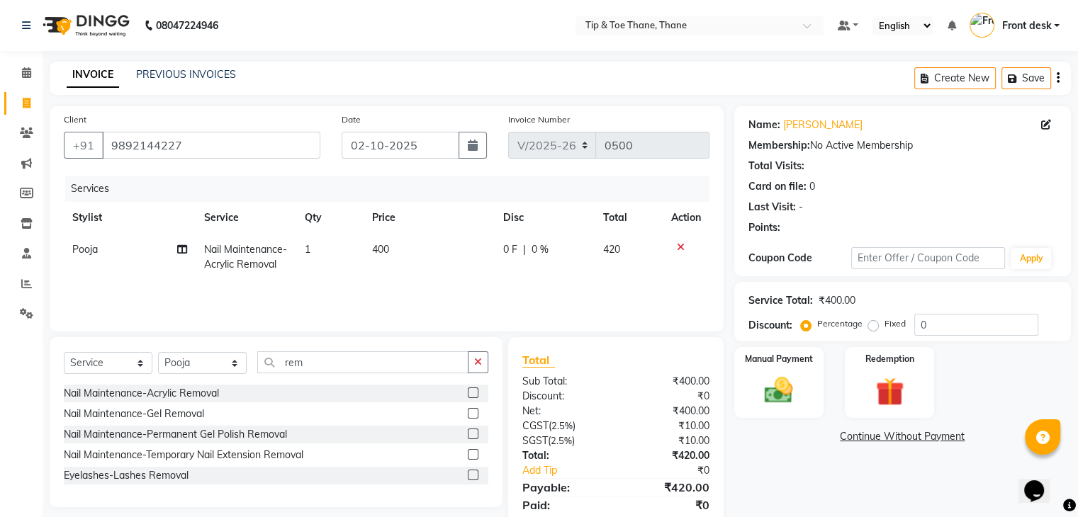
click at [435, 305] on div "Services Stylist Service Qty Price Disc Total Action Pooja Nail Maintenance-Acr…" at bounding box center [387, 247] width 646 height 142
drag, startPoint x: 292, startPoint y: 350, endPoint x: 208, endPoint y: 340, distance: 84.9
click at [208, 340] on div "Select Service Product Membership Package Voucher Prepaid Gift Card Select Styl…" at bounding box center [276, 422] width 453 height 170
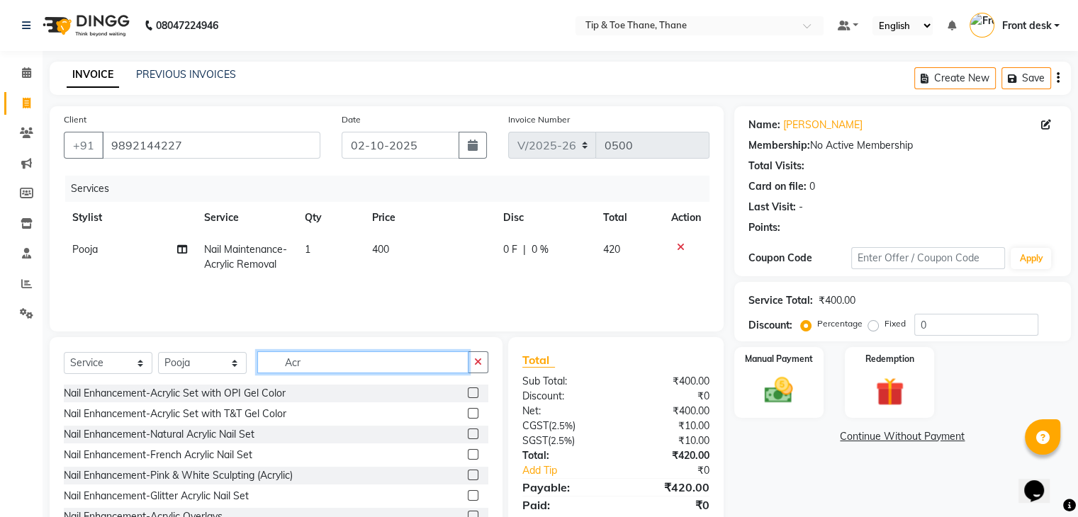
type input "Acr"
click at [468, 418] on label at bounding box center [473, 413] width 11 height 11
click at [468, 418] on input "checkbox" at bounding box center [472, 414] width 9 height 9
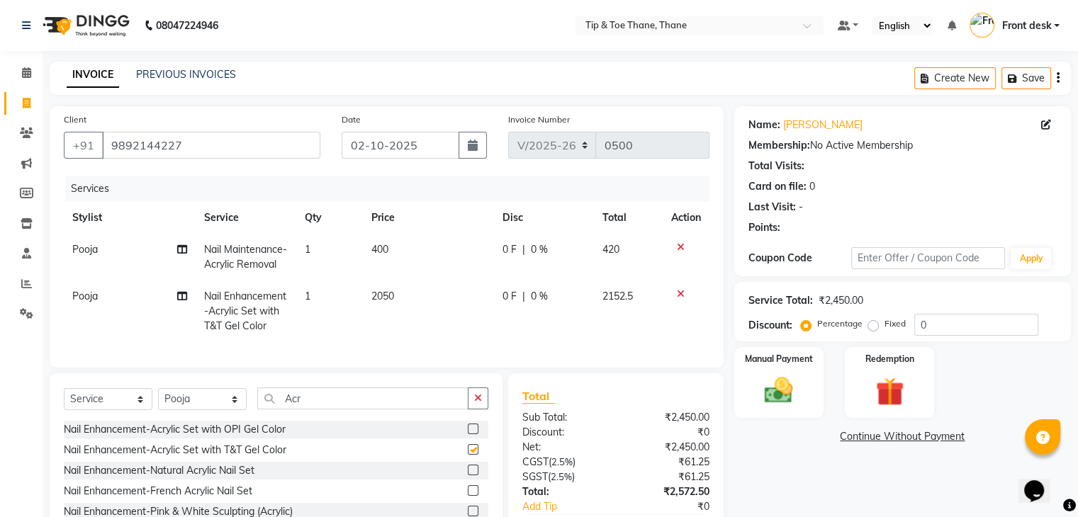
checkbox input "false"
click at [409, 304] on td "2050" at bounding box center [428, 312] width 131 height 62
select select "50187"
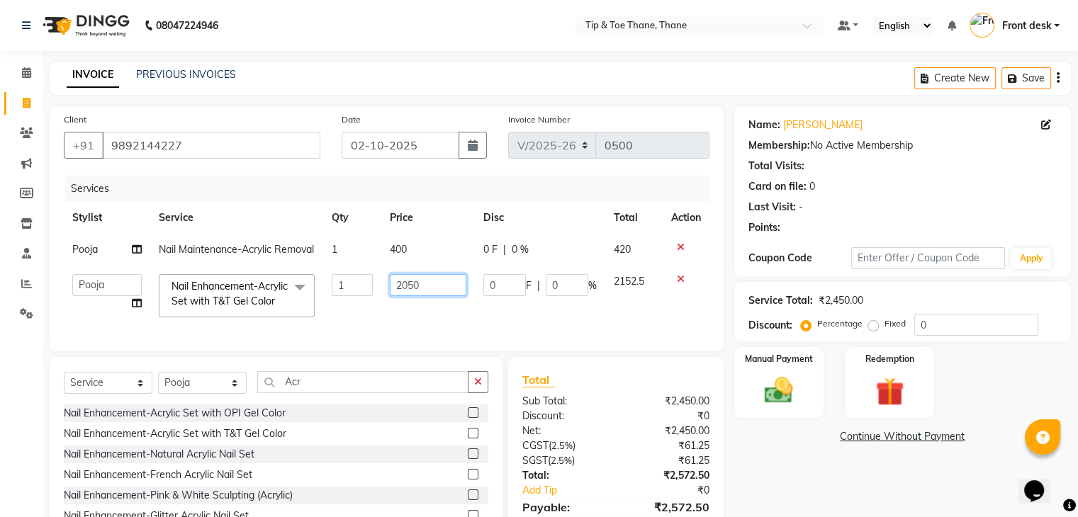
drag, startPoint x: 425, startPoint y: 295, endPoint x: 238, endPoint y: 278, distance: 187.8
click at [238, 278] on tbody "Pooja Nail Maintenance-Acrylic Removal 1 400 0 F | 0 % 420 Dhanashree Front des…" at bounding box center [387, 280] width 646 height 92
type input "1800"
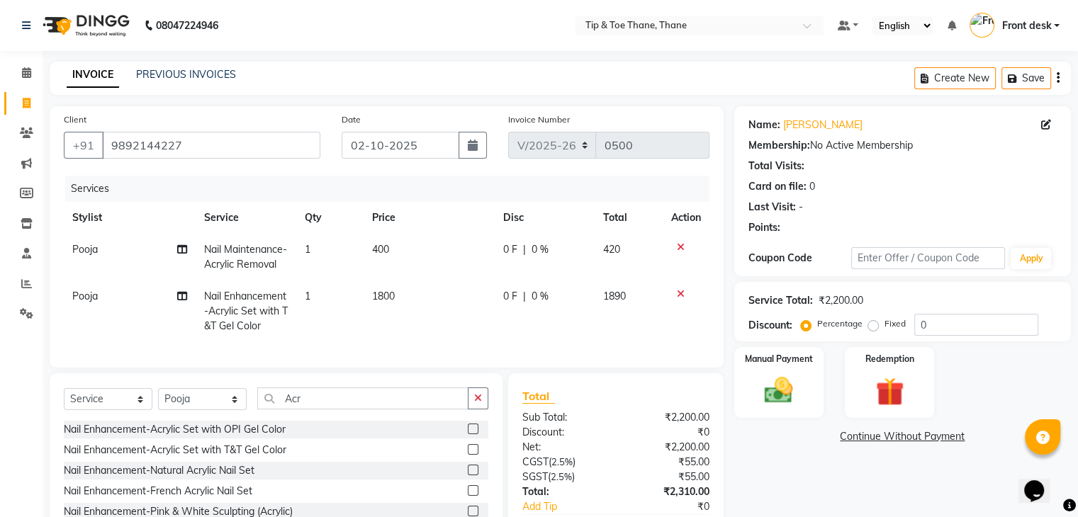
click at [407, 315] on td "1800" at bounding box center [429, 312] width 131 height 62
select select "50187"
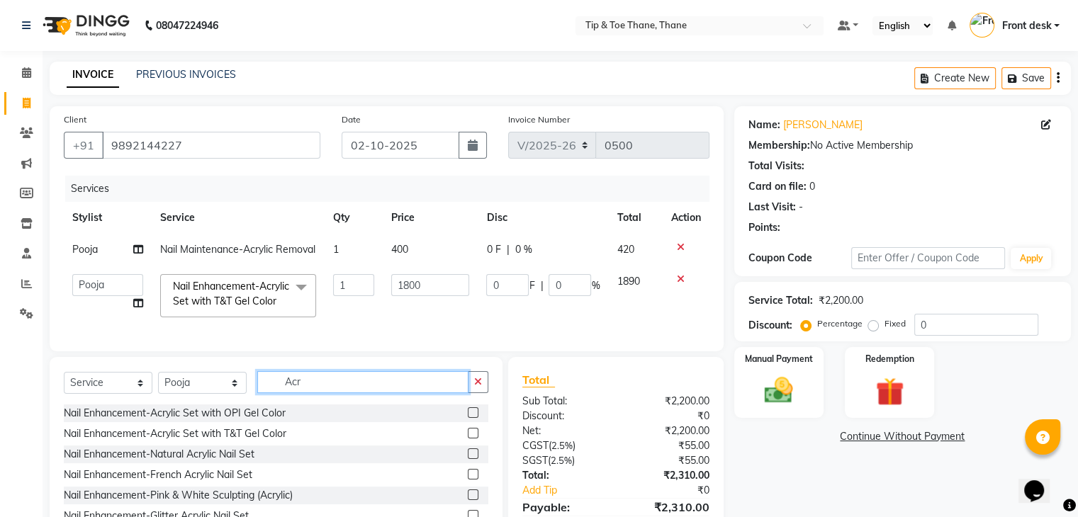
drag, startPoint x: 349, startPoint y: 429, endPoint x: 195, endPoint y: 398, distance: 156.9
click at [180, 405] on div "Select Service Product Membership Package Voucher Prepaid Gift Card Select Styl…" at bounding box center [276, 387] width 424 height 33
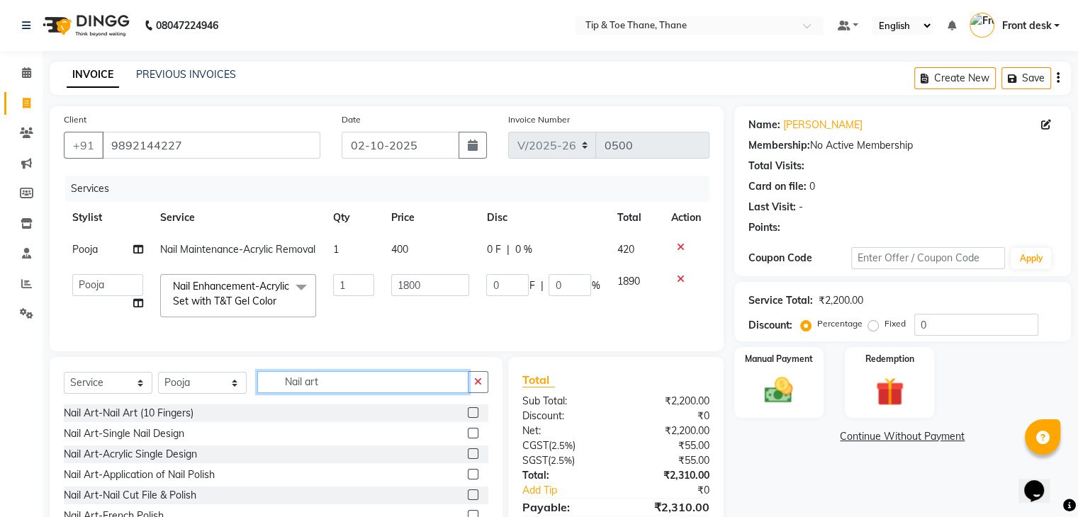
type input "Nail art"
click at [468, 418] on label at bounding box center [473, 412] width 11 height 11
click at [468, 418] on input "checkbox" at bounding box center [472, 413] width 9 height 9
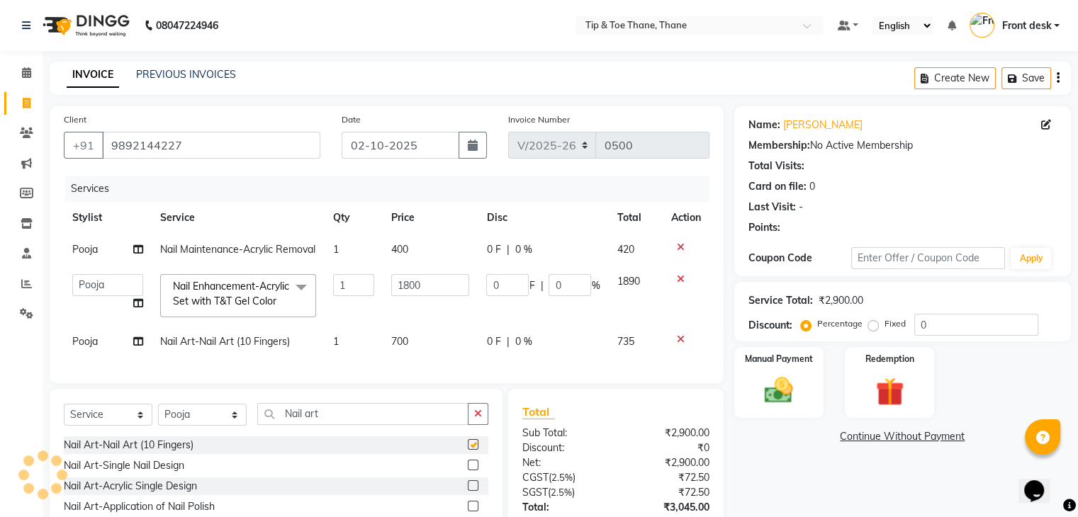
checkbox input "false"
click at [410, 358] on td "700" at bounding box center [430, 342] width 95 height 32
select select "50187"
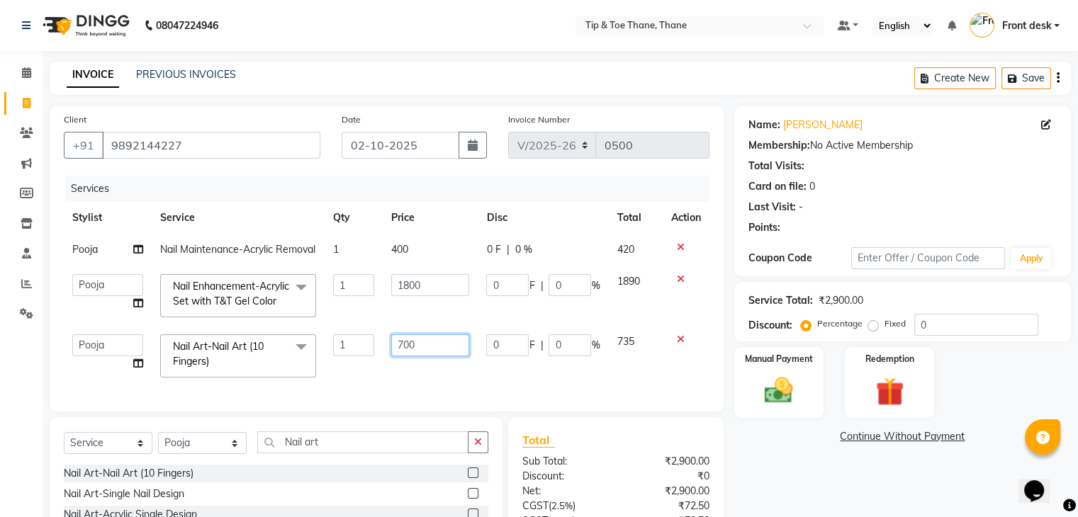
drag, startPoint x: 429, startPoint y: 368, endPoint x: 300, endPoint y: 343, distance: 131.3
click at [300, 343] on tbody "Pooja Nail Maintenance-Acrylic Removal 1 400 0 F | 0 % 420 Dhanashree Front des…" at bounding box center [387, 310] width 646 height 152
type input "1500"
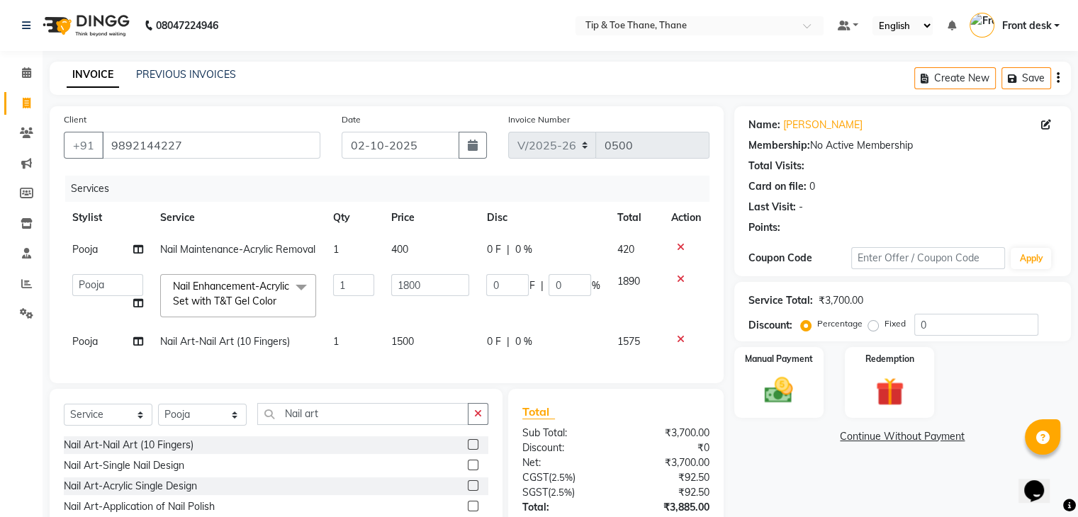
click at [592, 383] on div "Client +91 9892144227 Date 02-10-2025 Invoice Number V/2025 V/2025-26 0500 Serv…" at bounding box center [387, 244] width 674 height 277
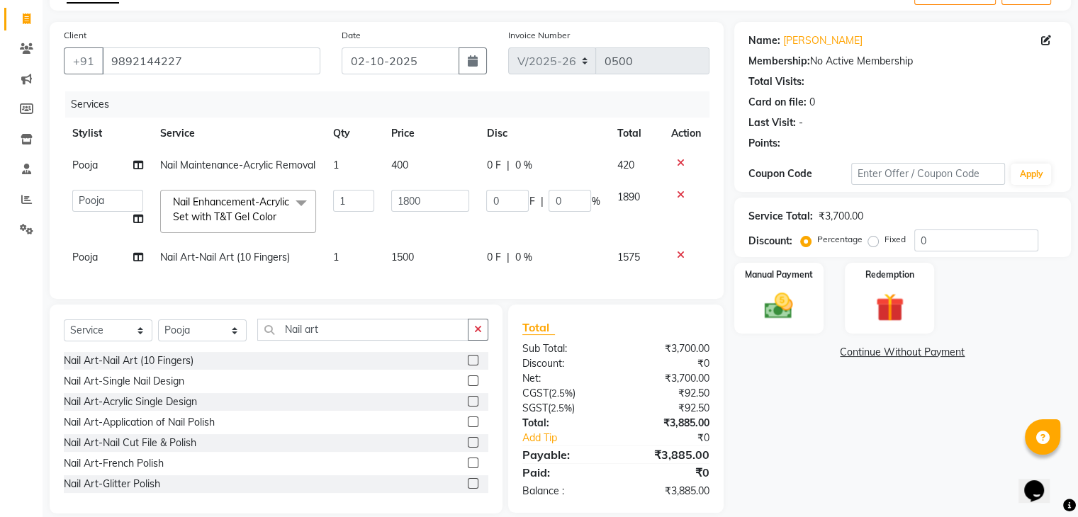
scroll to position [143, 0]
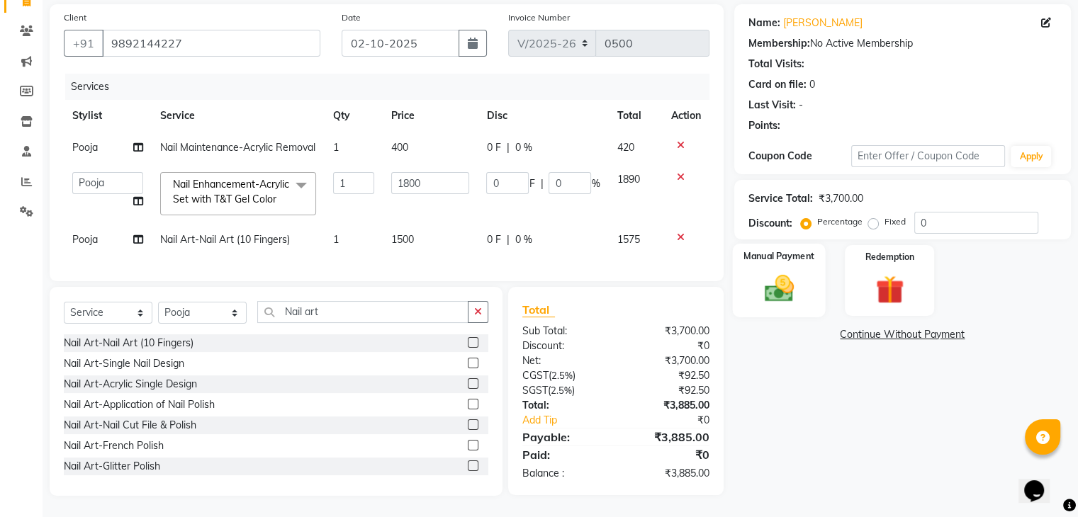
click at [748, 257] on div "Manual Payment" at bounding box center [778, 280] width 93 height 73
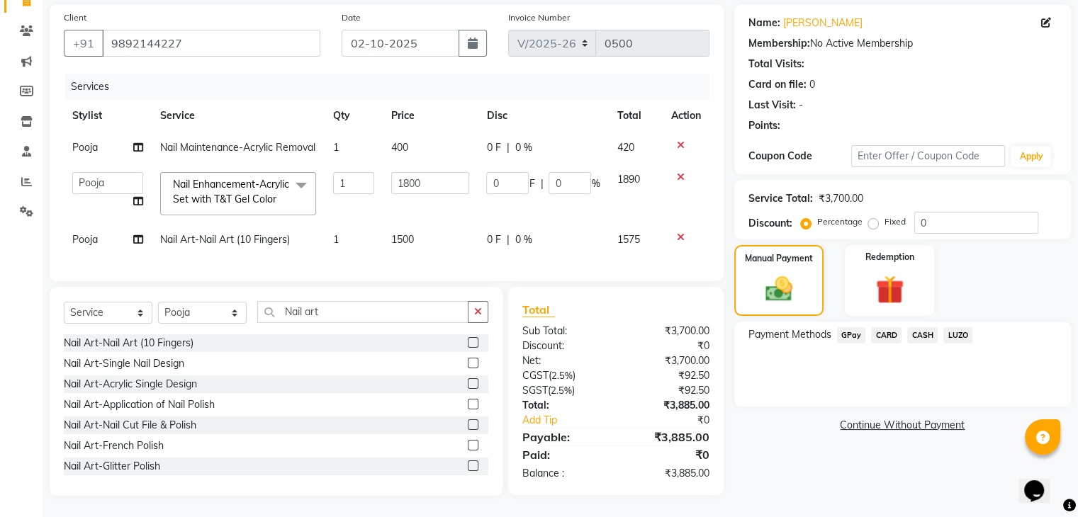
click at [930, 327] on span "CASH" at bounding box center [922, 335] width 30 height 16
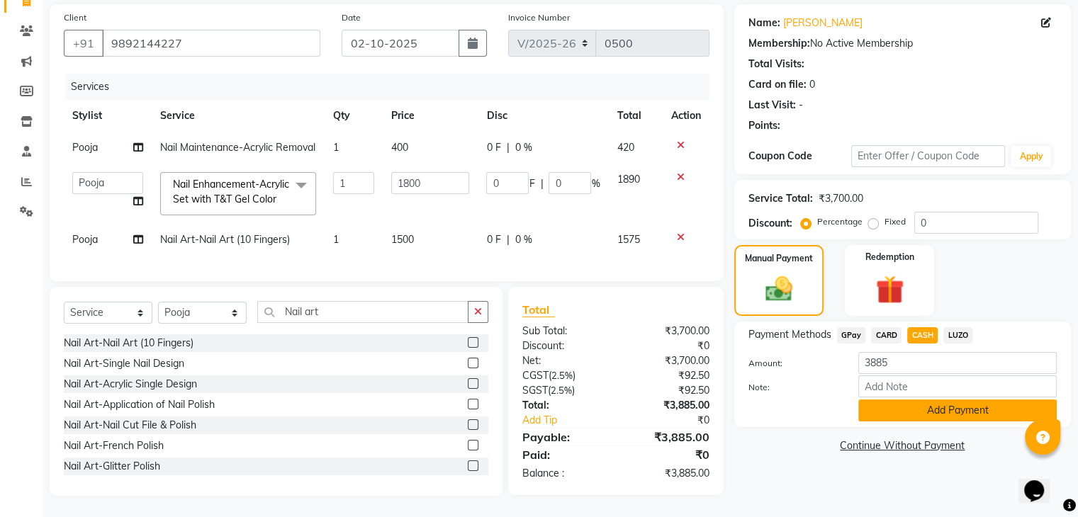
click at [962, 400] on button "Add Payment" at bounding box center [957, 411] width 198 height 22
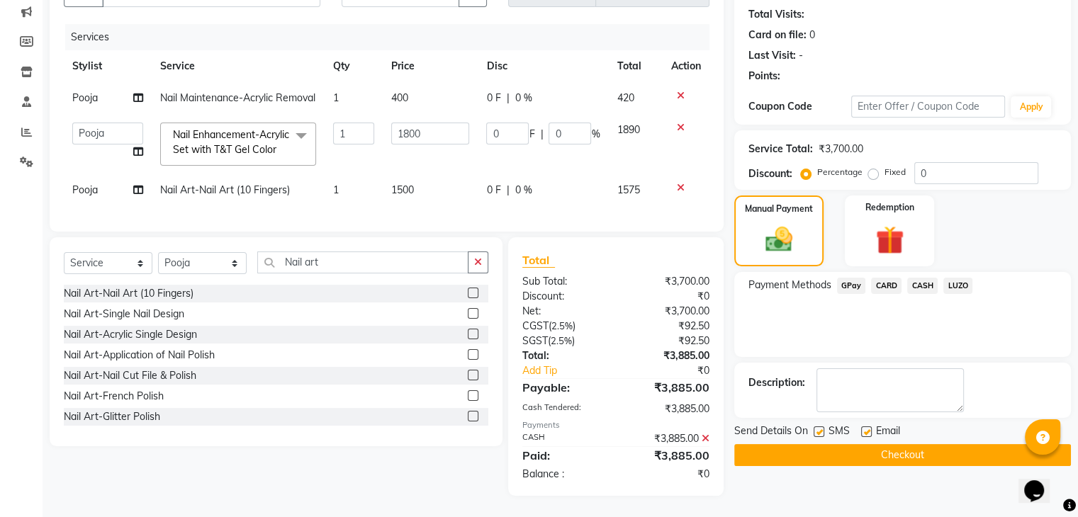
scroll to position [193, 0]
click at [866, 427] on label at bounding box center [866, 432] width 11 height 11
click at [866, 428] on input "checkbox" at bounding box center [865, 432] width 9 height 9
checkbox input "false"
click at [862, 444] on button "Checkout" at bounding box center [902, 455] width 337 height 22
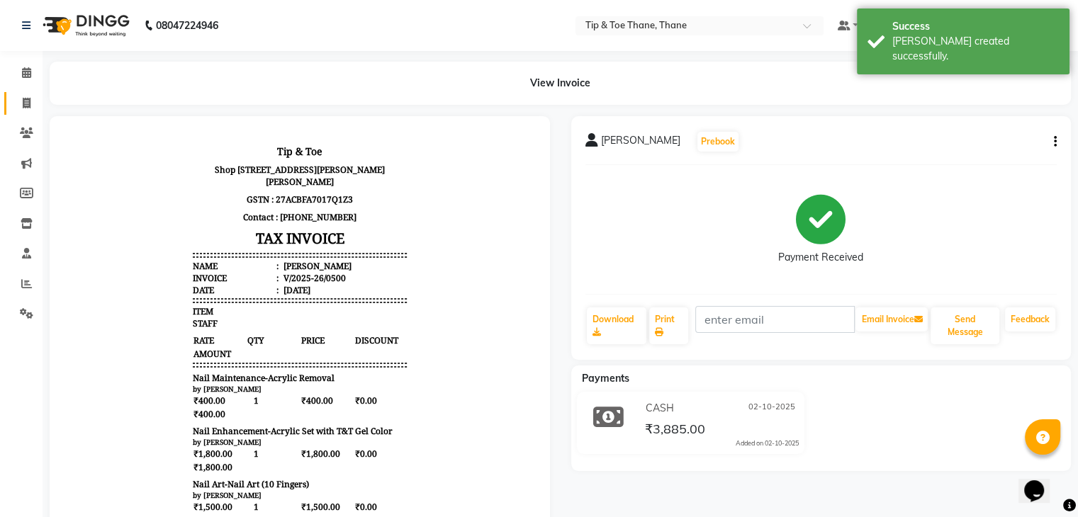
click at [13, 107] on link "Invoice" at bounding box center [21, 103] width 34 height 23
select select "service"
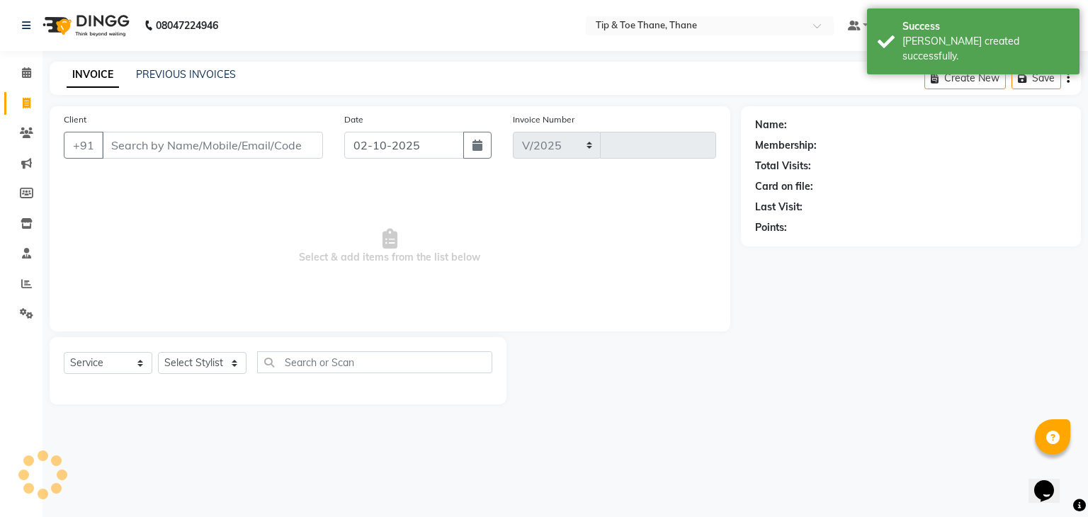
select select "5603"
type input "0501"
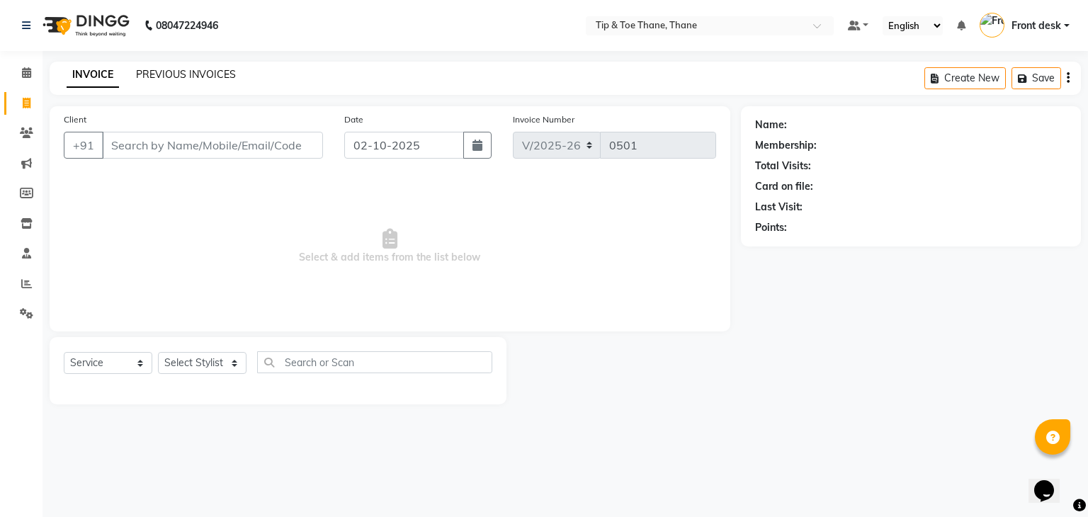
click at [201, 69] on link "PREVIOUS INVOICES" at bounding box center [186, 74] width 100 height 13
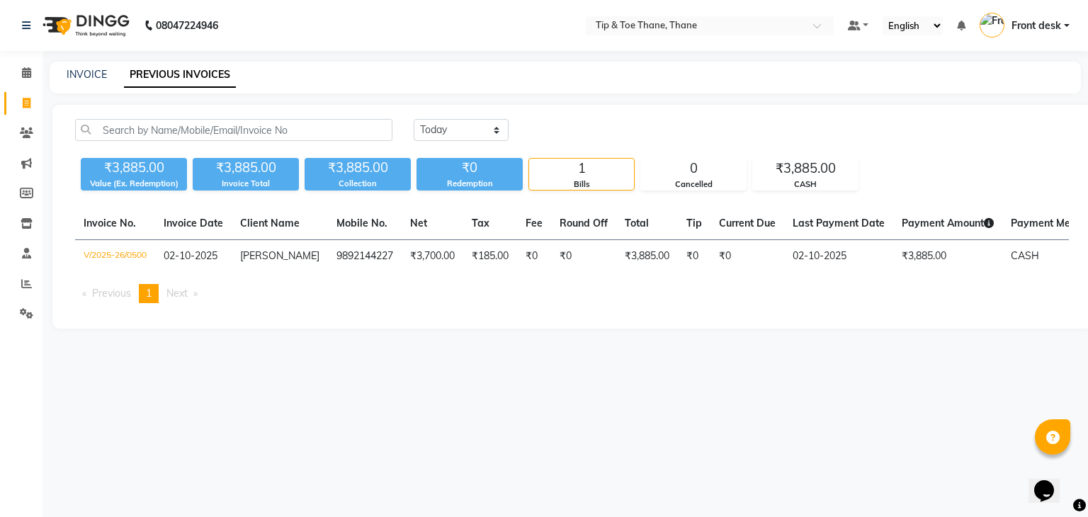
click at [313, 327] on div "Today Yesterday Custom Range ₹3,885.00 Value (Ex. Redemption) ₹3,885.00 Invoice…" at bounding box center [571, 217] width 1039 height 224
drag, startPoint x: 30, startPoint y: 100, endPoint x: 234, endPoint y: 491, distance: 441.2
click at [30, 100] on icon at bounding box center [27, 103] width 8 height 11
select select "5603"
select select "service"
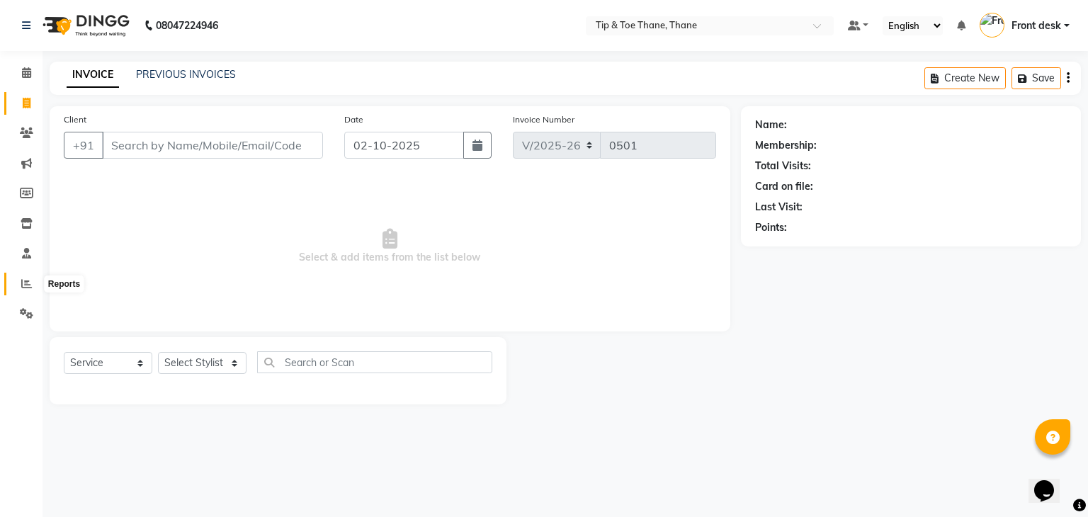
click at [23, 285] on icon at bounding box center [26, 283] width 11 height 11
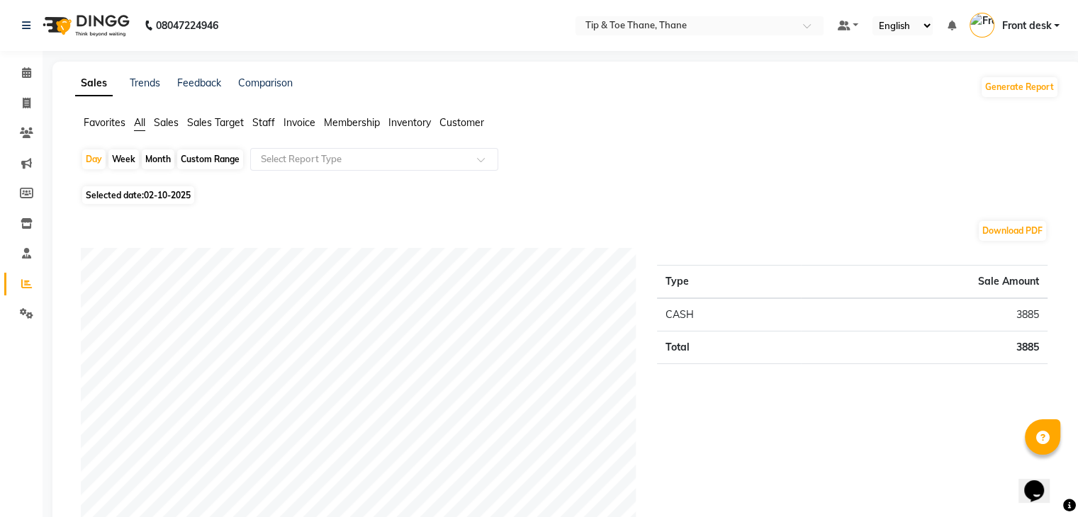
click at [266, 125] on span "Staff" at bounding box center [263, 122] width 23 height 13
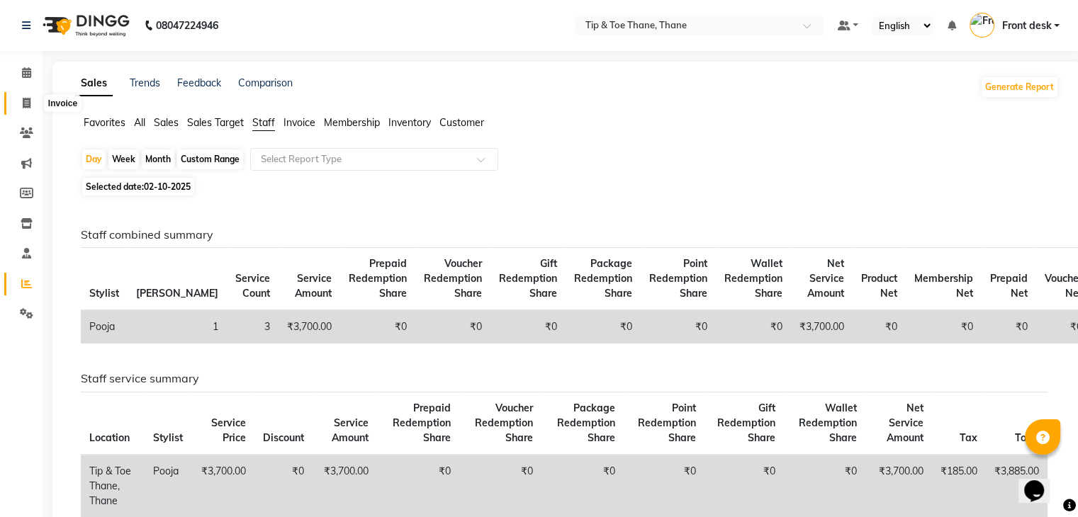
click at [28, 105] on icon at bounding box center [27, 103] width 8 height 11
select select "service"
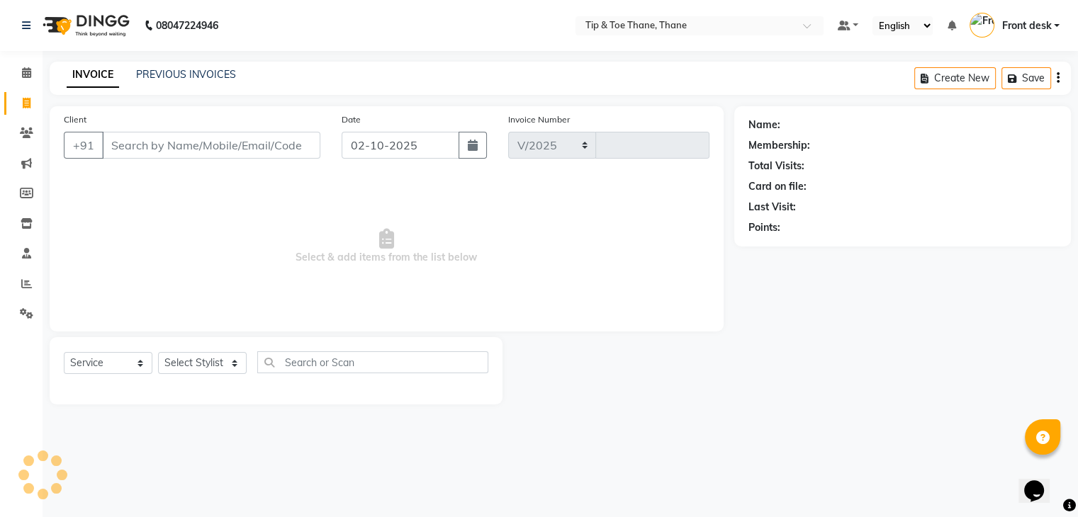
select select "5603"
type input "0501"
click at [160, 74] on link "PREVIOUS INVOICES" at bounding box center [186, 74] width 100 height 13
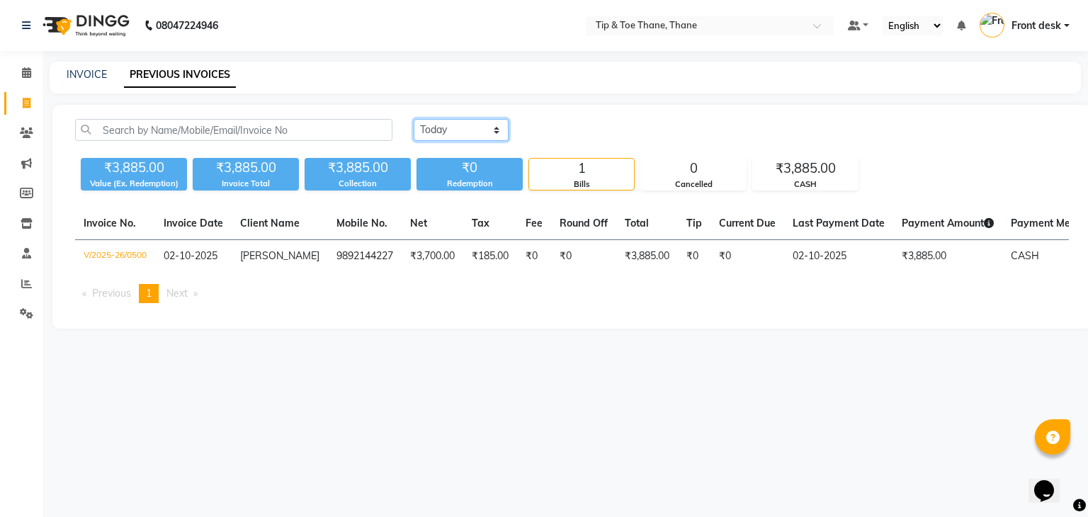
click at [476, 129] on select "Today Yesterday Custom Range" at bounding box center [461, 130] width 95 height 22
select select "yesterday"
click at [414, 119] on select "Today Yesterday Custom Range" at bounding box center [461, 130] width 95 height 22
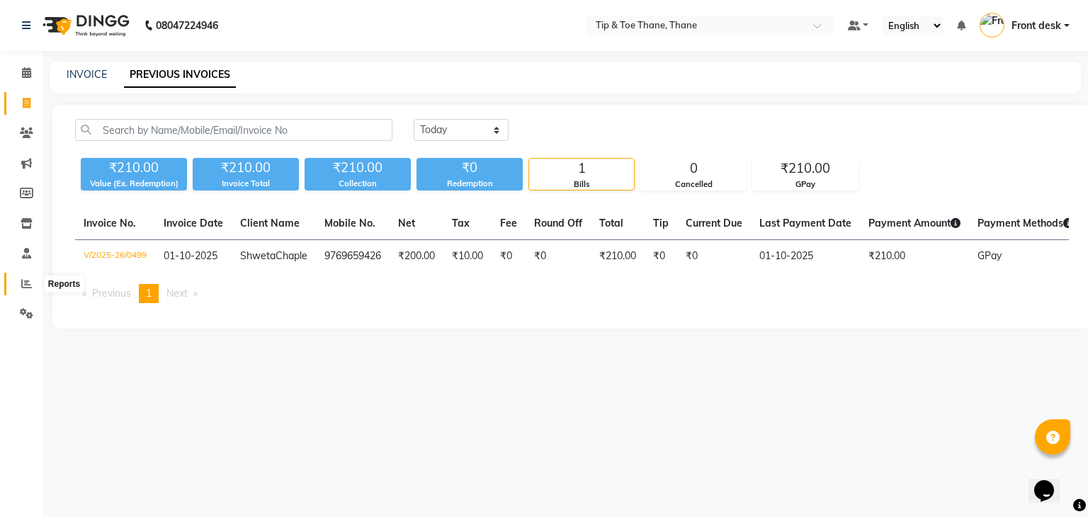
click at [29, 279] on icon at bounding box center [26, 283] width 11 height 11
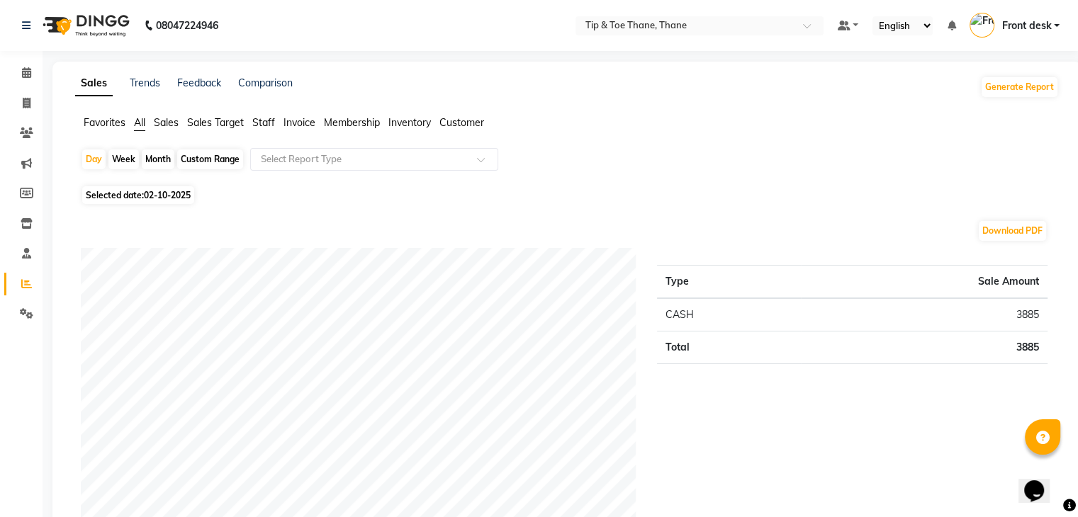
click at [263, 128] on span "Staff" at bounding box center [263, 122] width 23 height 13
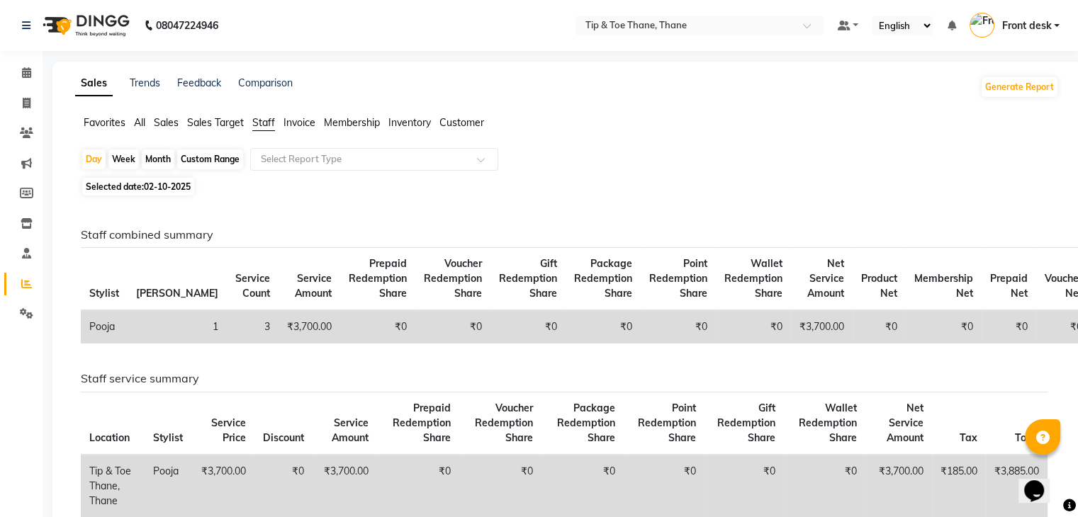
click at [154, 192] on span "02-10-2025" at bounding box center [167, 186] width 47 height 11
select select "10"
select select "2025"
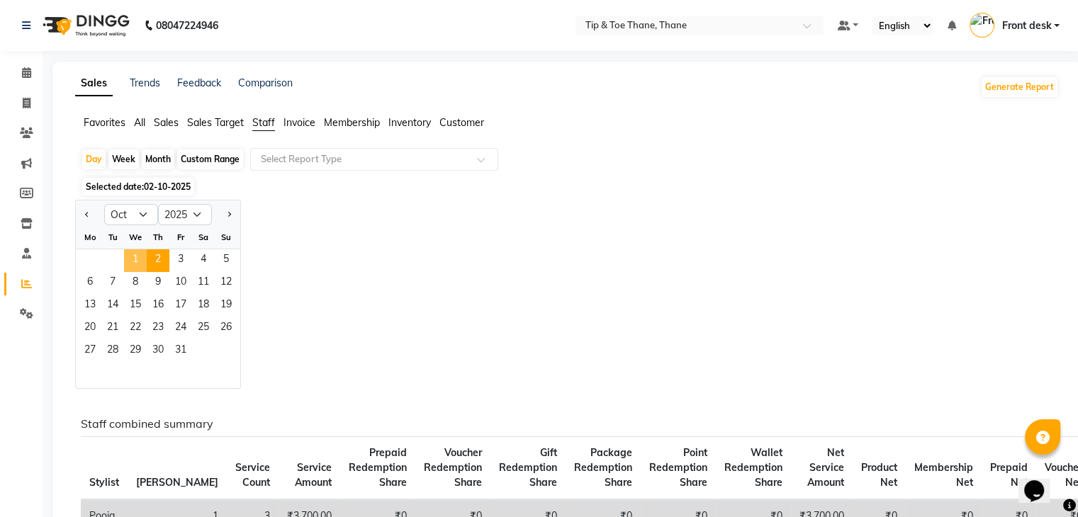
click at [140, 254] on span "1" at bounding box center [135, 260] width 23 height 23
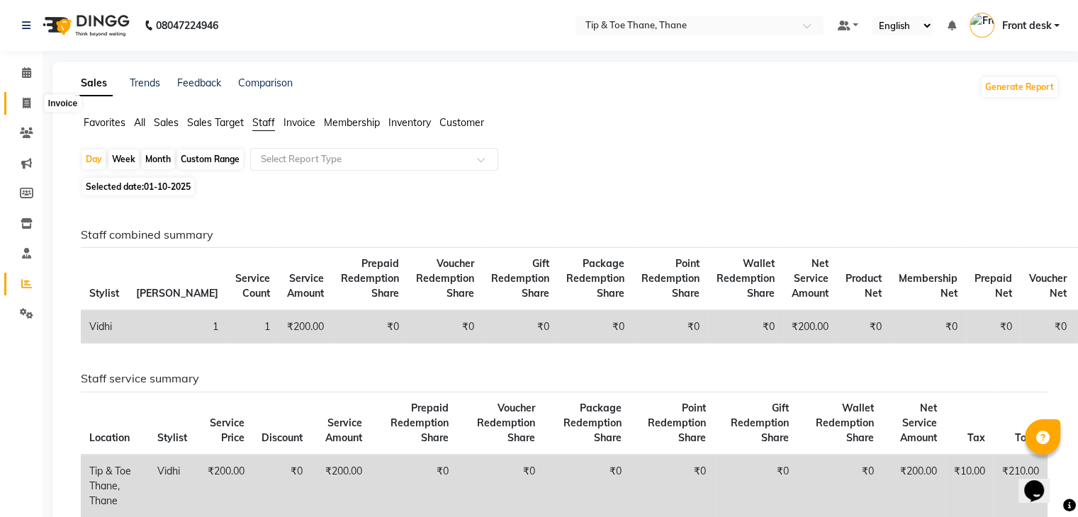
drag, startPoint x: 31, startPoint y: 103, endPoint x: 72, endPoint y: 98, distance: 40.8
click at [31, 103] on span at bounding box center [26, 104] width 25 height 16
select select "service"
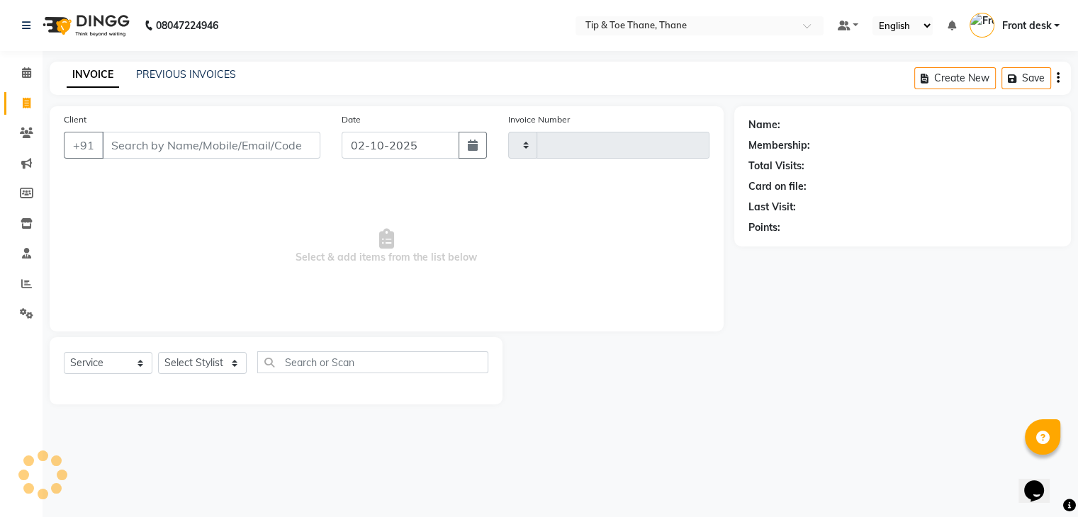
type input "0501"
select select "5603"
click at [215, 73] on link "PREVIOUS INVOICES" at bounding box center [186, 74] width 100 height 13
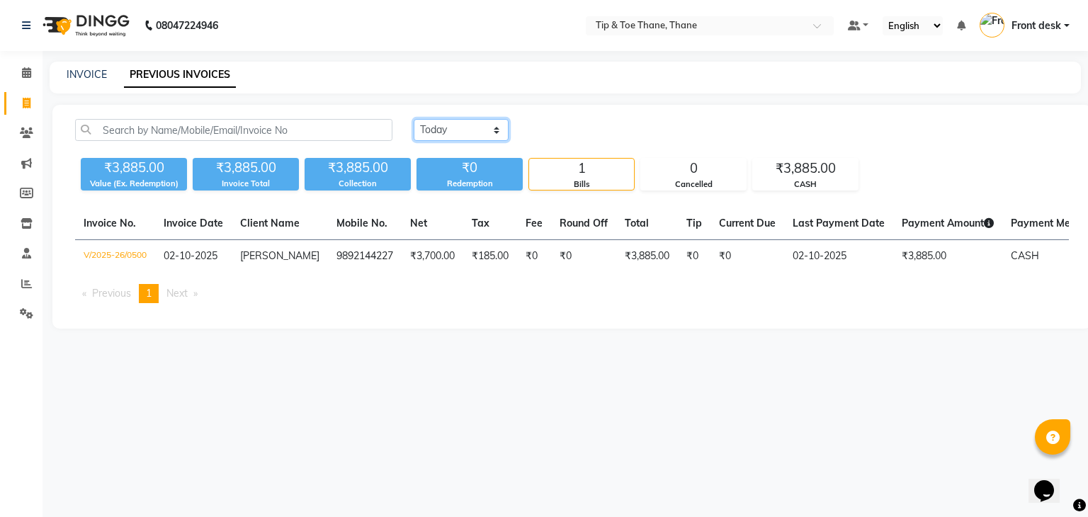
click at [432, 133] on select "Today Yesterday Custom Range" at bounding box center [461, 130] width 95 height 22
select select "yesterday"
click at [414, 119] on select "Today Yesterday Custom Range" at bounding box center [461, 130] width 95 height 22
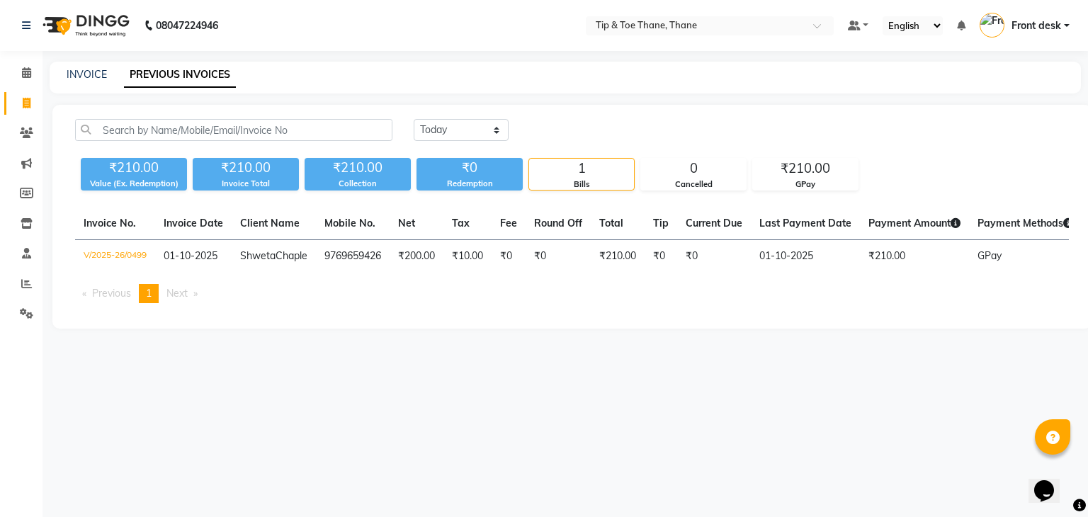
click at [26, 92] on link "Invoice" at bounding box center [21, 103] width 34 height 23
select select "5603"
select select "service"
